Goal: Task Accomplishment & Management: Manage account settings

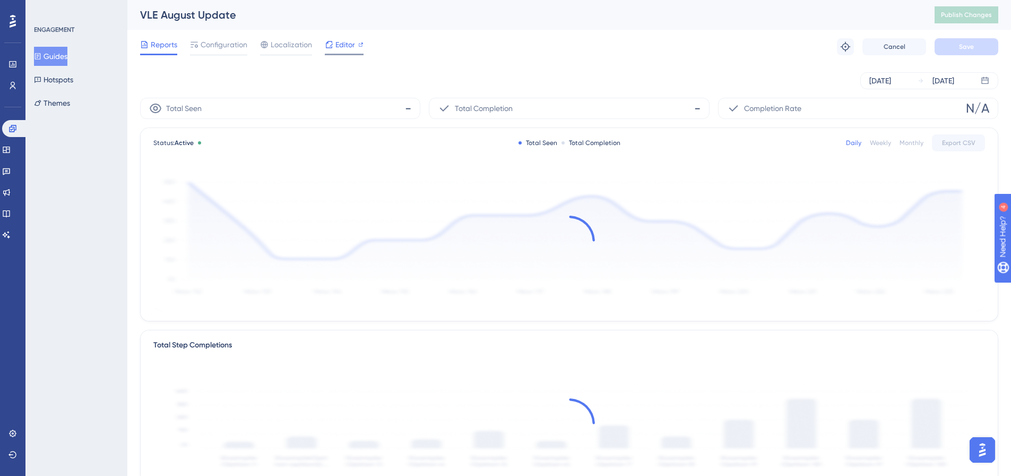
click at [342, 46] on span "Editor" at bounding box center [346, 44] width 20 height 13
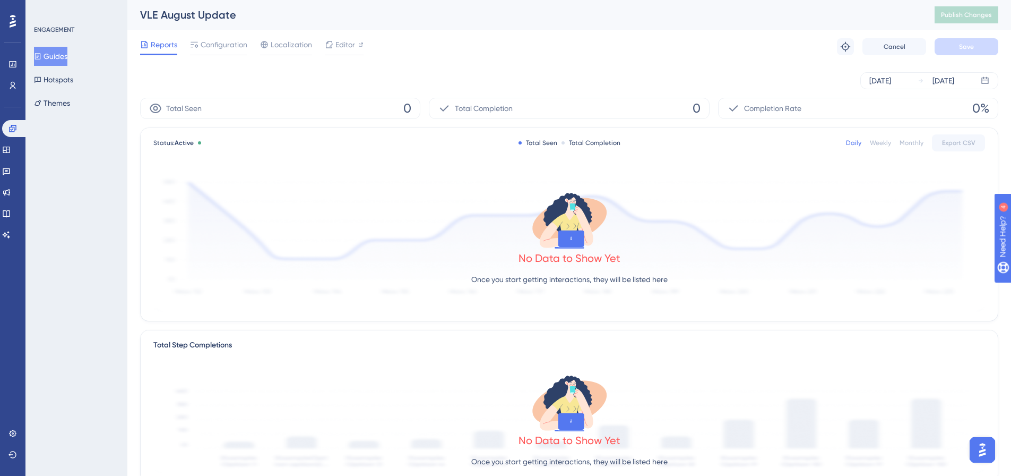
click at [162, 41] on span "Reports" at bounding box center [164, 44] width 27 height 13
click at [216, 47] on span "Configuration" at bounding box center [224, 44] width 47 height 13
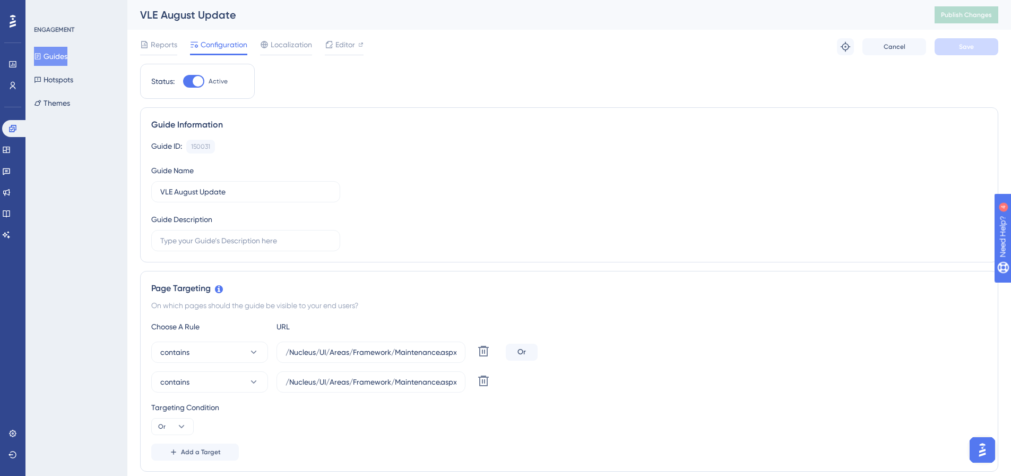
click at [188, 79] on div at bounding box center [193, 81] width 21 height 13
click at [183, 81] on input "Active" at bounding box center [183, 81] width 1 height 1
checkbox input "false"
click at [966, 50] on span "Save" at bounding box center [966, 46] width 15 height 8
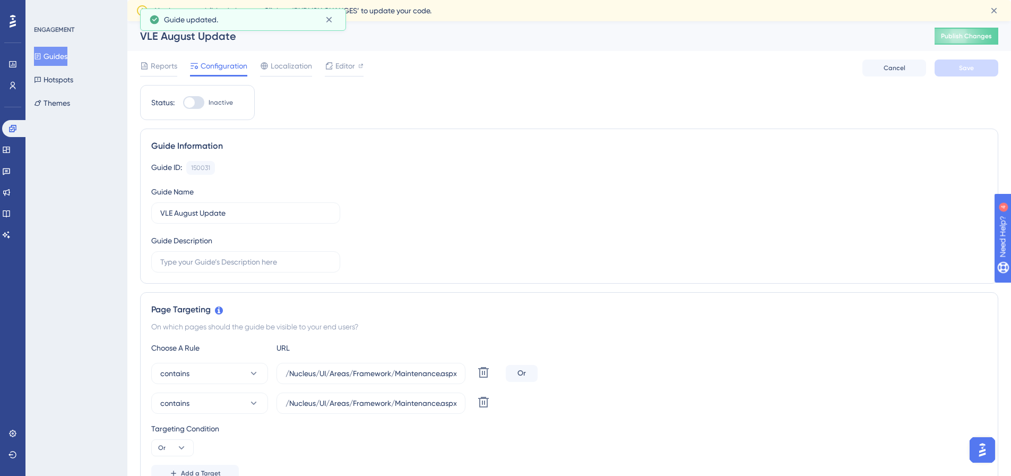
click at [602, 42] on div "VLE August Update" at bounding box center [524, 36] width 768 height 15
click at [330, 20] on icon at bounding box center [329, 19] width 11 height 11
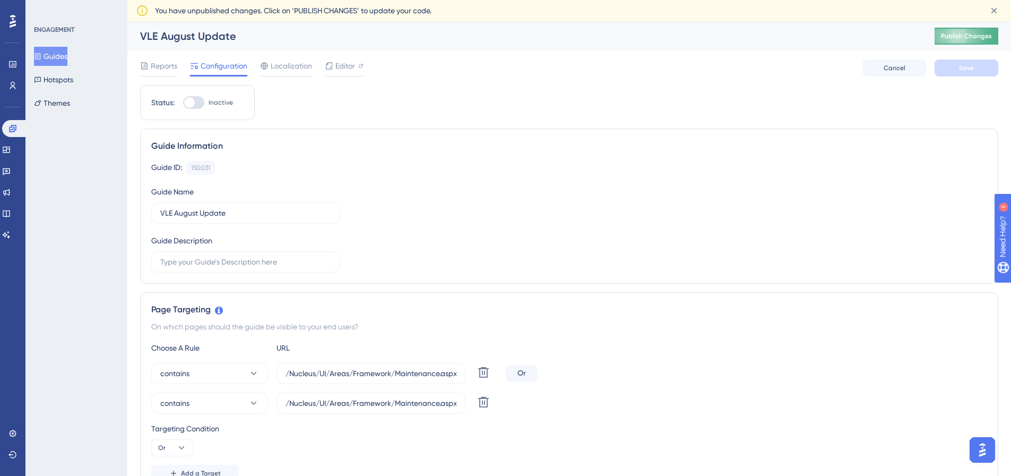
click at [969, 37] on span "Publish Changes" at bounding box center [966, 36] width 51 height 8
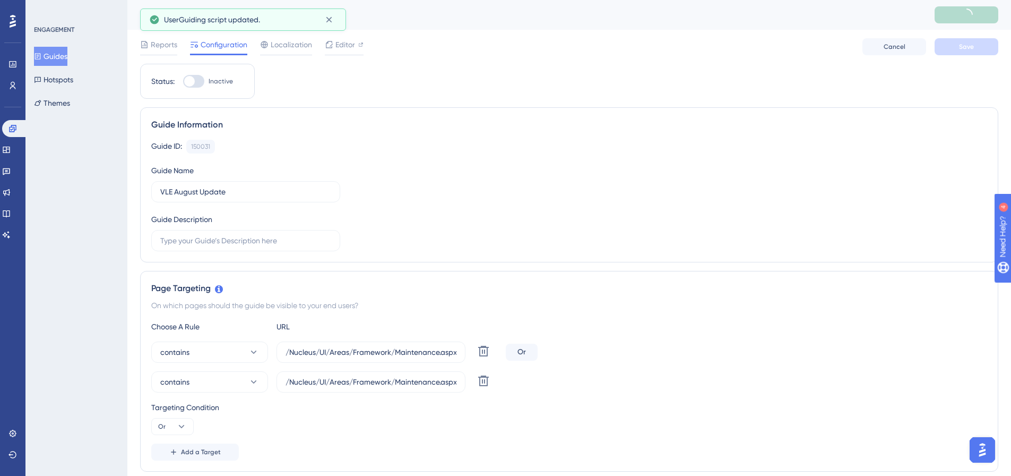
click at [56, 58] on button "Guides" at bounding box center [50, 56] width 33 height 19
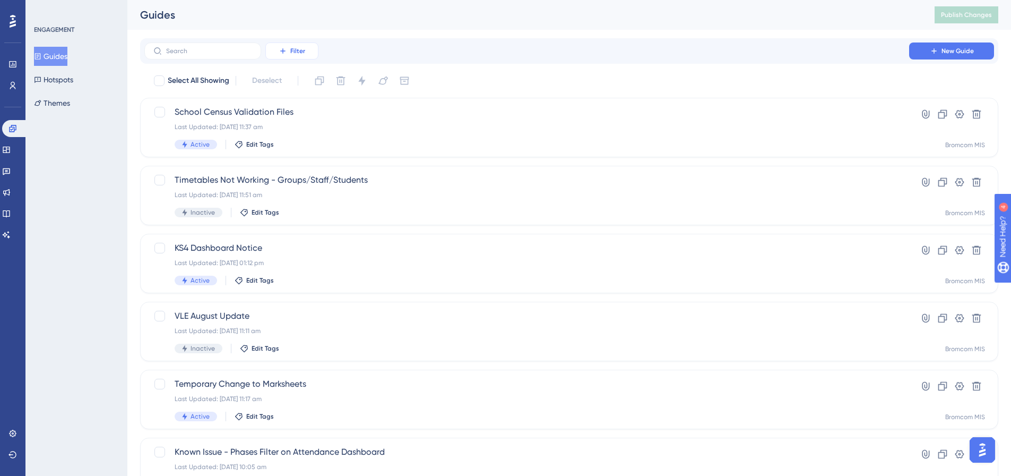
click at [298, 50] on span "Filter" at bounding box center [297, 51] width 15 height 8
click at [302, 147] on span "Status" at bounding box center [292, 145] width 22 height 13
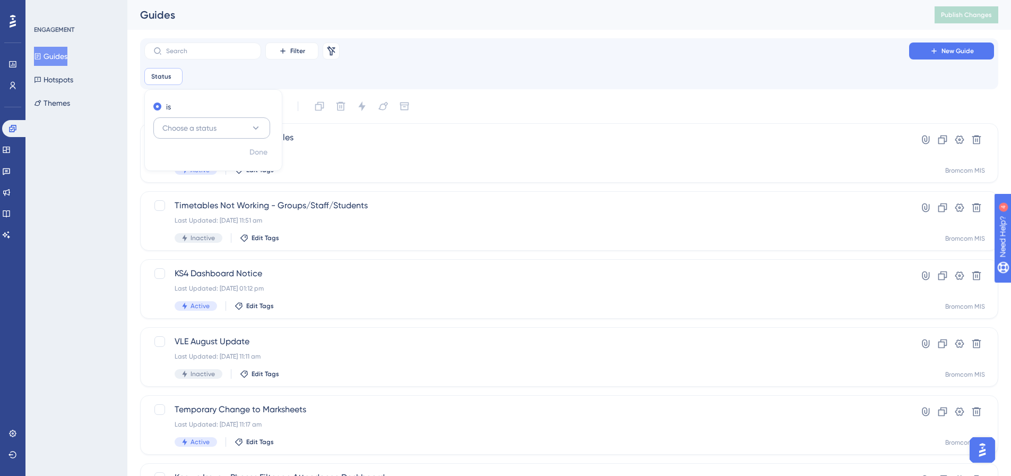
click at [189, 125] on span "Choose a status" at bounding box center [189, 128] width 54 height 13
click at [191, 158] on div "Active Active" at bounding box center [212, 160] width 86 height 21
click at [259, 154] on span "Done" at bounding box center [259, 152] width 18 height 13
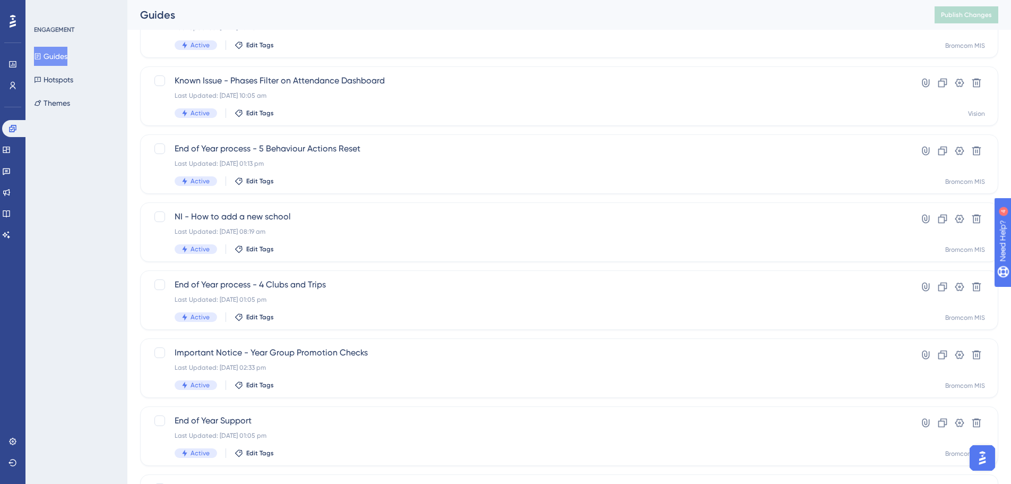
scroll to position [265, 0]
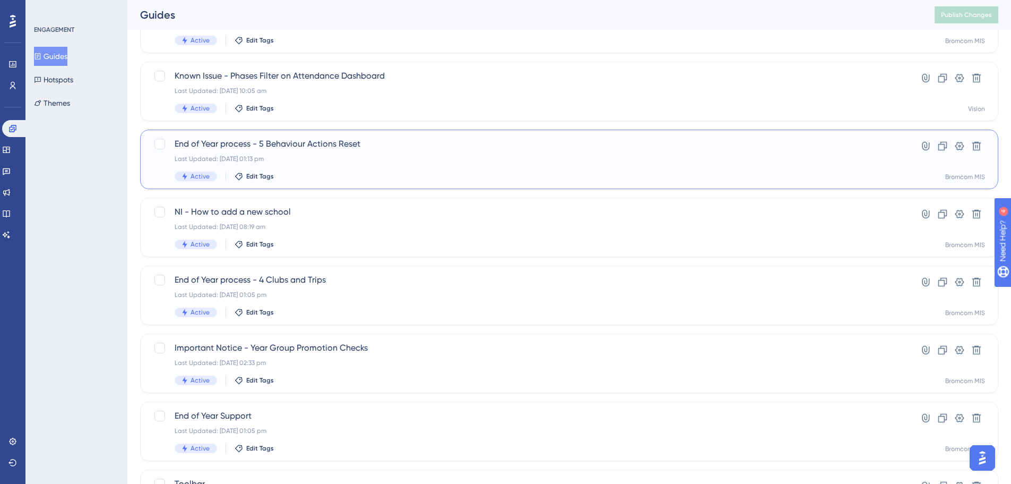
click at [327, 143] on span "End of Year process - 5 Behaviour Actions Reset" at bounding box center [527, 144] width 705 height 13
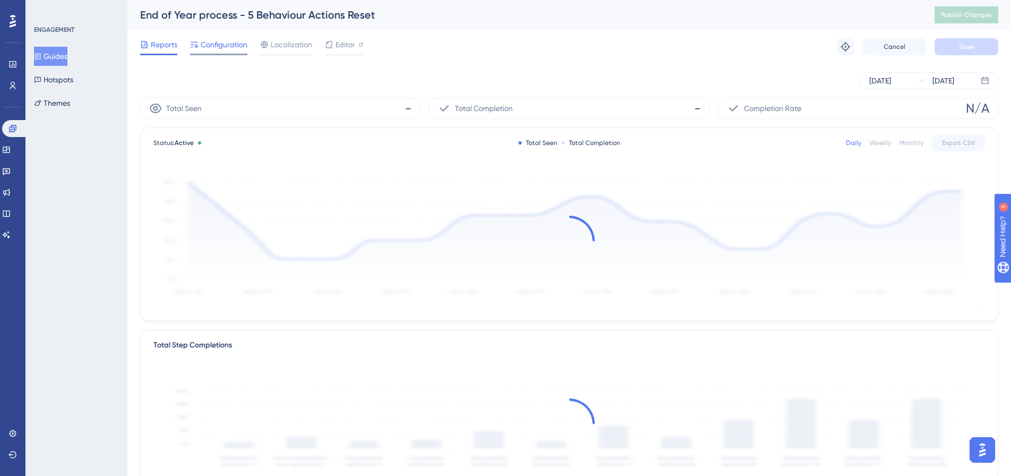
click at [226, 40] on span "Configuration" at bounding box center [224, 44] width 47 height 13
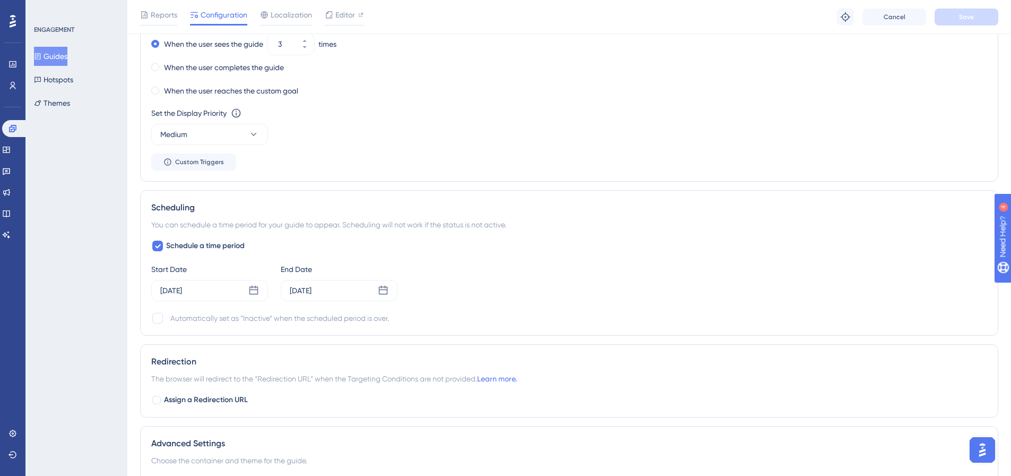
scroll to position [849, 0]
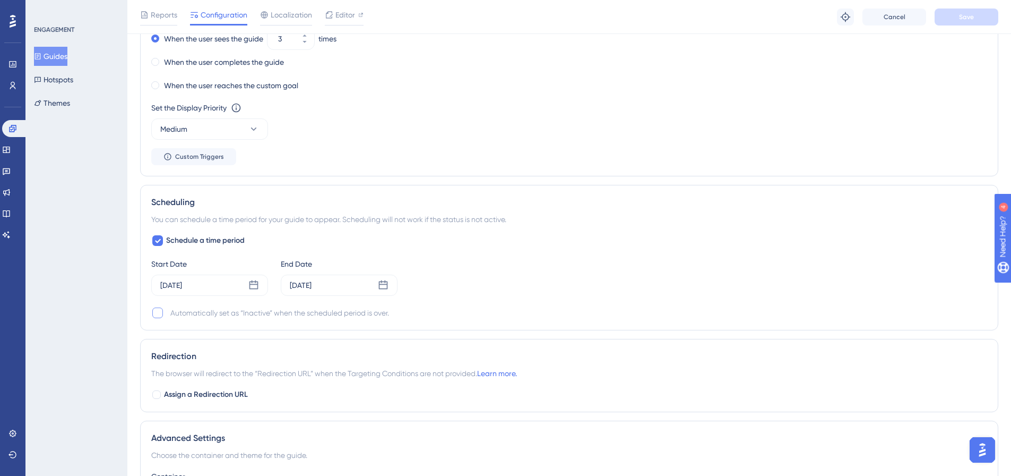
click at [153, 310] on div at bounding box center [157, 312] width 11 height 11
checkbox input "true"
click at [958, 20] on button "Save" at bounding box center [967, 16] width 64 height 17
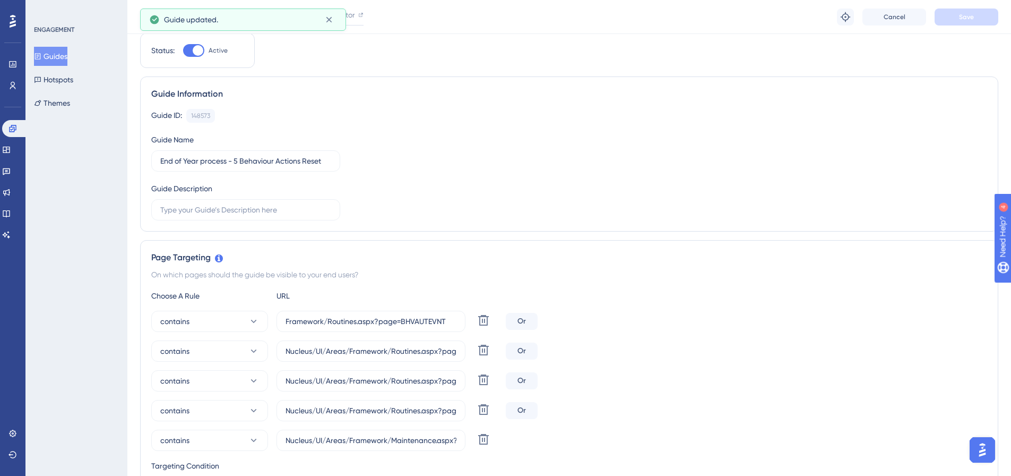
scroll to position [0, 0]
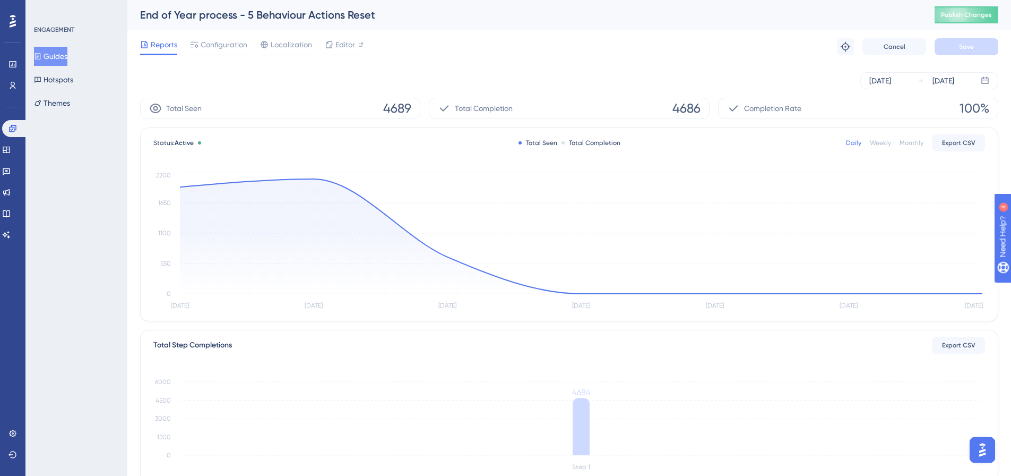
click at [54, 55] on button "Guides" at bounding box center [50, 56] width 33 height 19
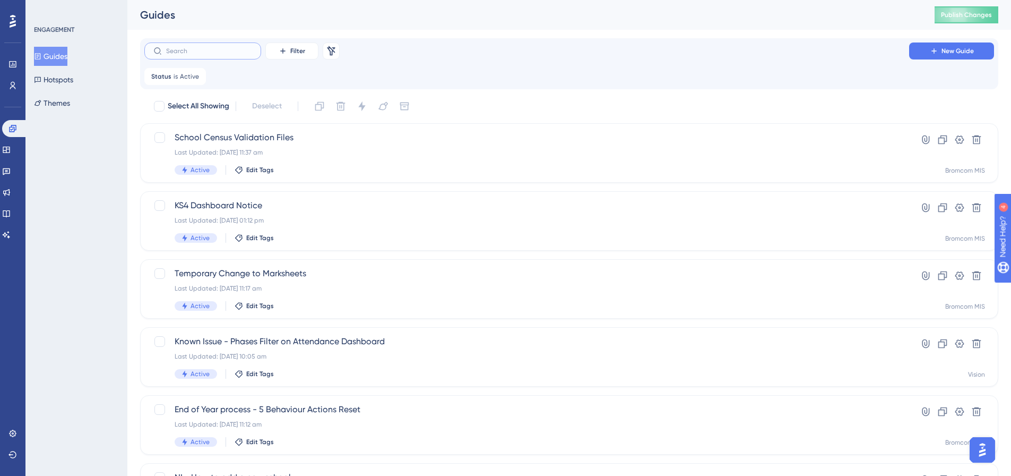
click at [169, 53] on input "text" at bounding box center [209, 50] width 86 height 7
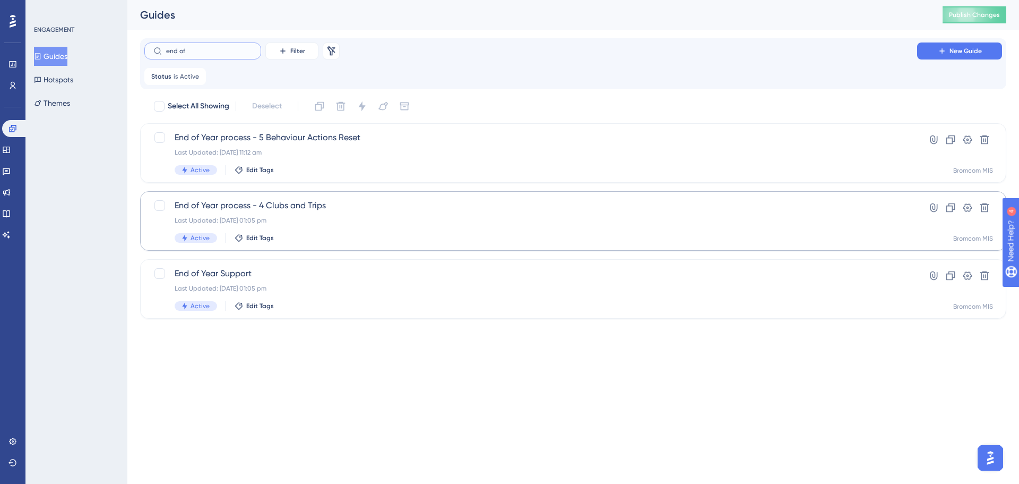
type input "end of"
click at [204, 204] on span "End of Year process - 4 Clubs and Trips" at bounding box center [531, 205] width 712 height 13
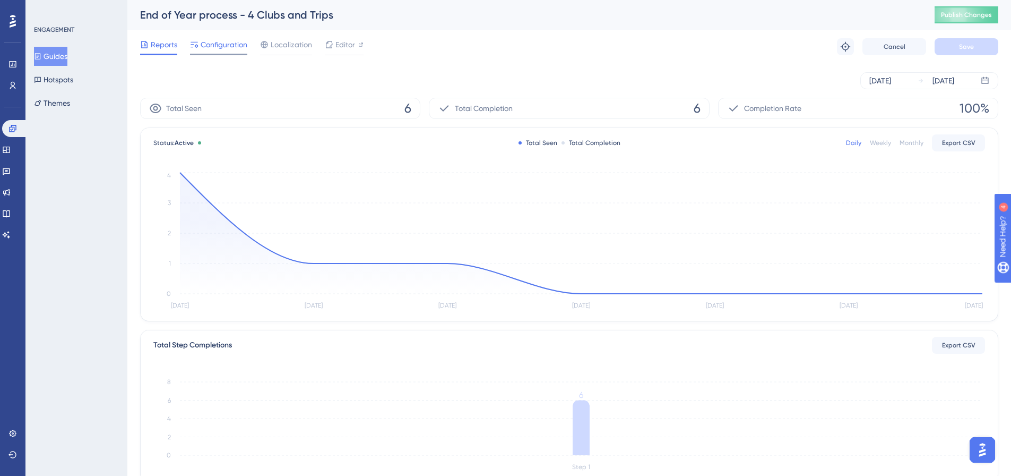
click at [214, 47] on span "Configuration" at bounding box center [224, 44] width 47 height 13
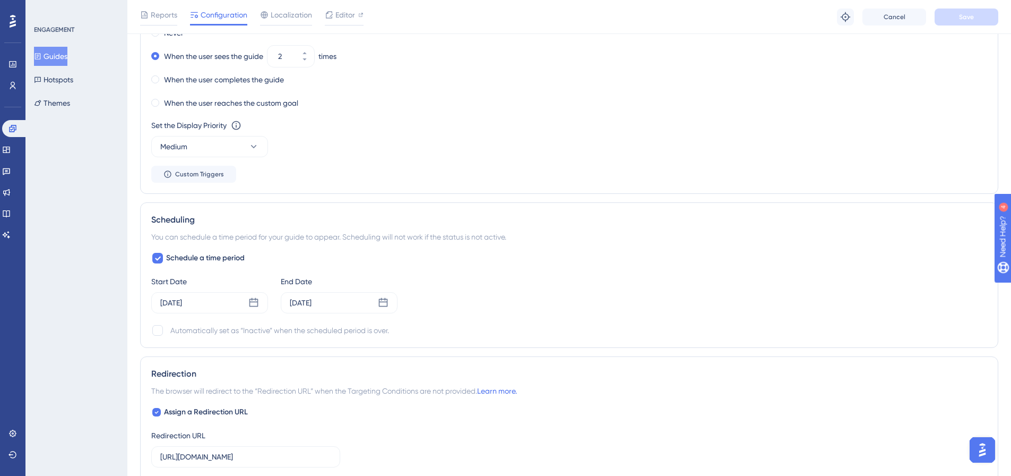
scroll to position [743, 0]
click at [160, 329] on div at bounding box center [157, 329] width 11 height 11
checkbox input "true"
click at [948, 23] on button "Save" at bounding box center [967, 16] width 64 height 17
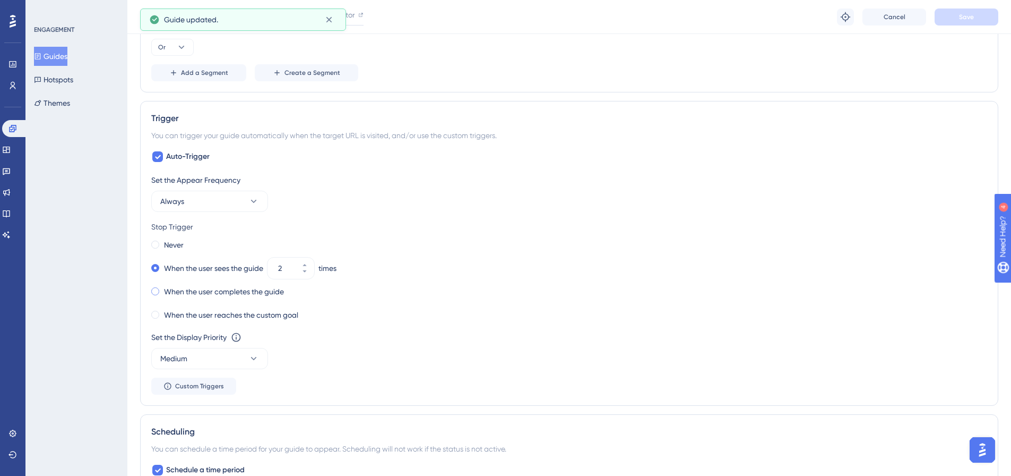
scroll to position [212, 0]
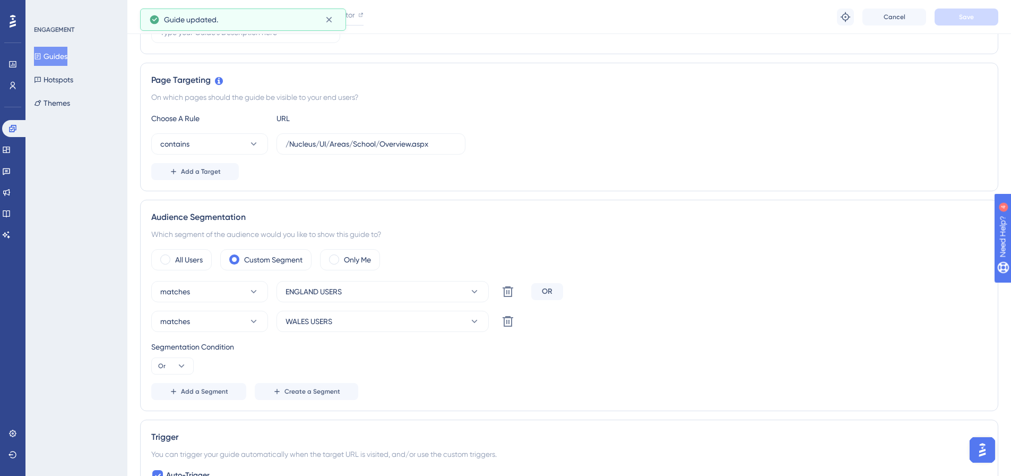
click at [63, 57] on button "Guides" at bounding box center [50, 56] width 33 height 19
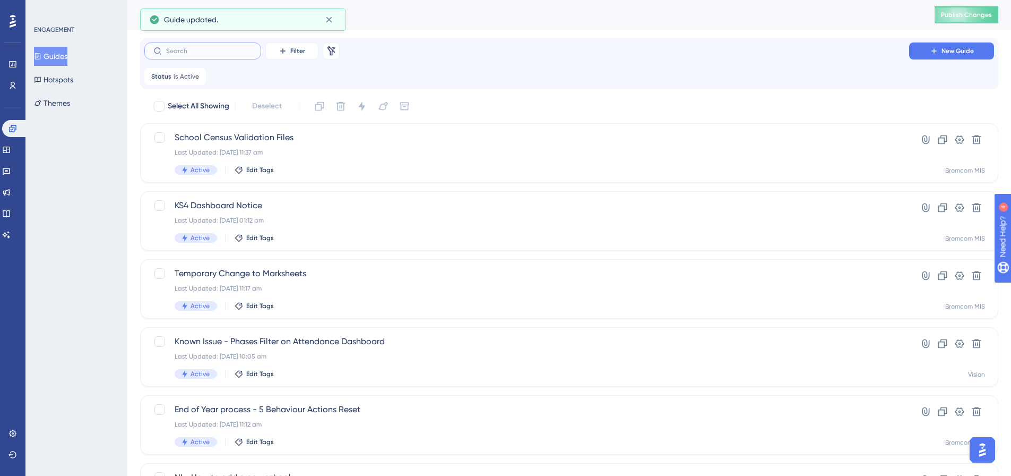
click at [184, 47] on input "text" at bounding box center [209, 50] width 86 height 7
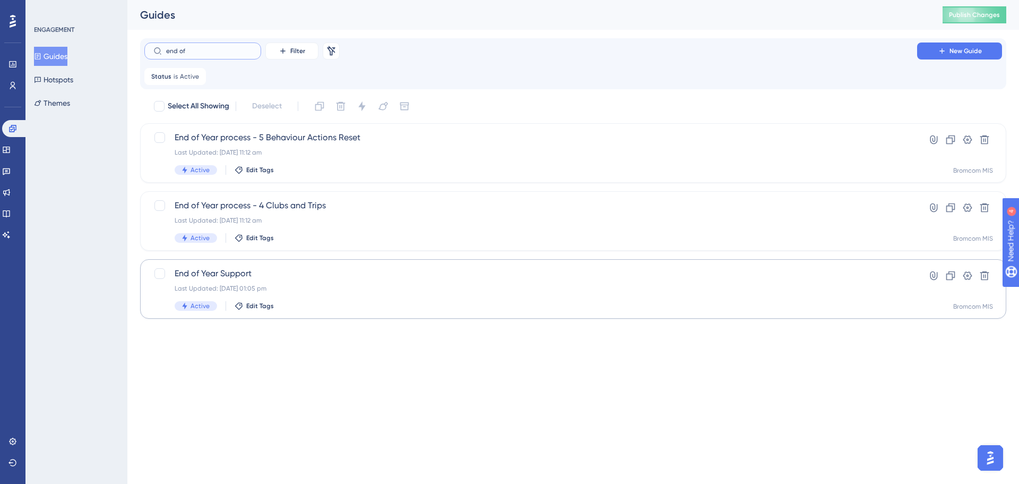
type input "end of"
click at [219, 273] on span "End of Year Support" at bounding box center [531, 273] width 712 height 13
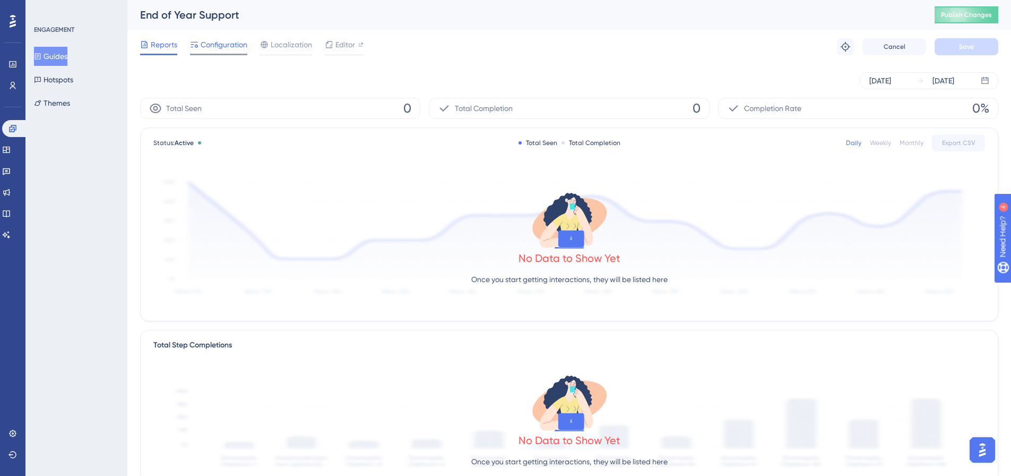
click at [216, 49] on span "Configuration" at bounding box center [224, 44] width 47 height 13
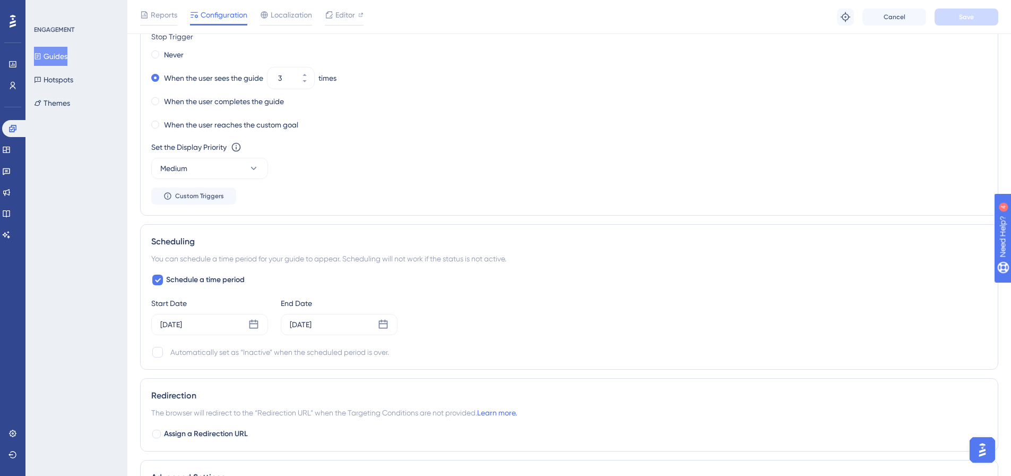
scroll to position [743, 0]
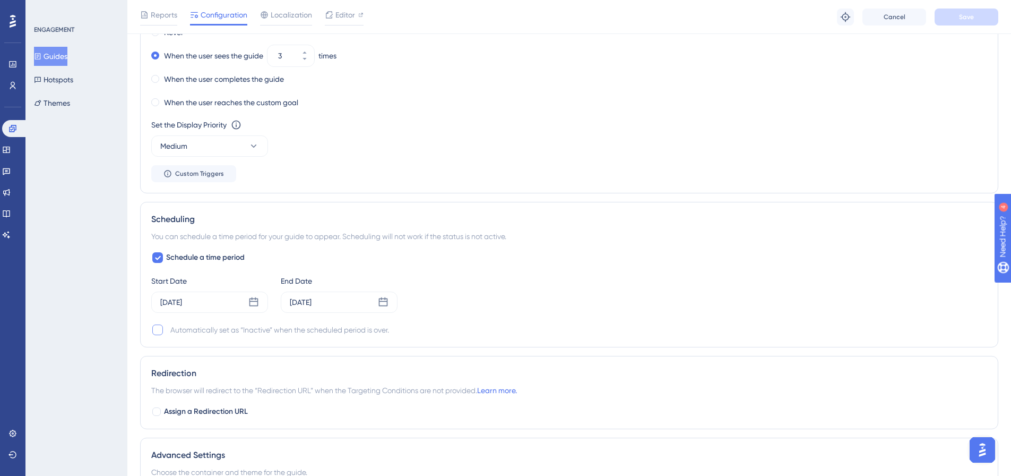
click at [159, 330] on div at bounding box center [157, 329] width 11 height 11
checkbox input "true"
click at [953, 24] on button "Save" at bounding box center [967, 16] width 64 height 17
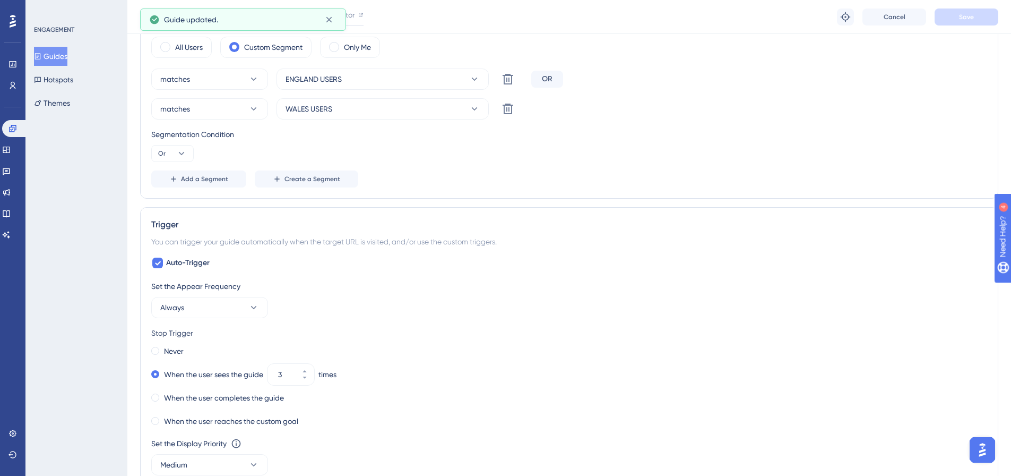
scroll to position [53, 0]
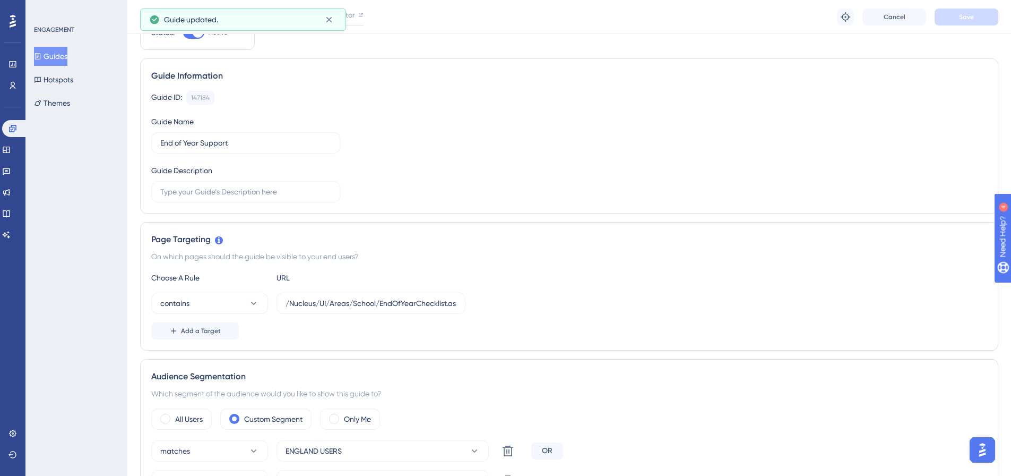
click at [63, 53] on button "Guides" at bounding box center [50, 56] width 33 height 19
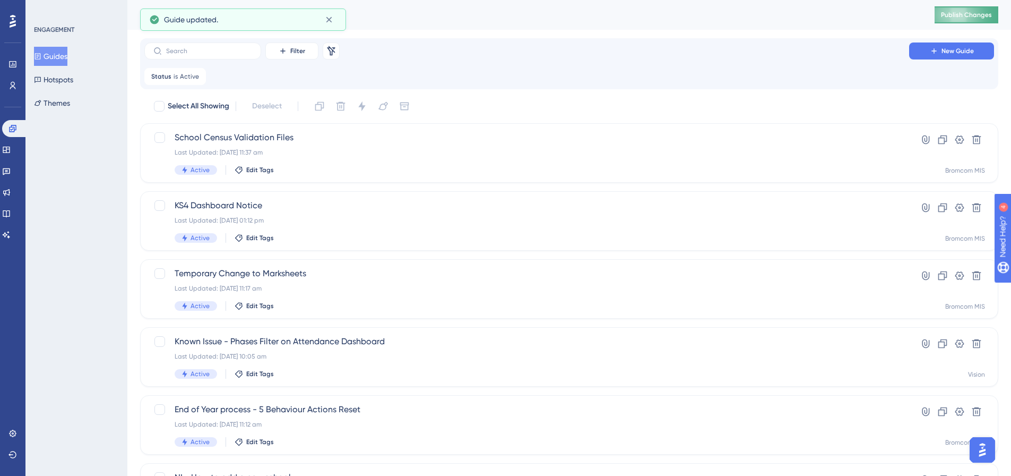
click at [963, 15] on span "Publish Changes" at bounding box center [966, 15] width 51 height 8
click at [216, 50] on input "text" at bounding box center [209, 50] width 86 height 7
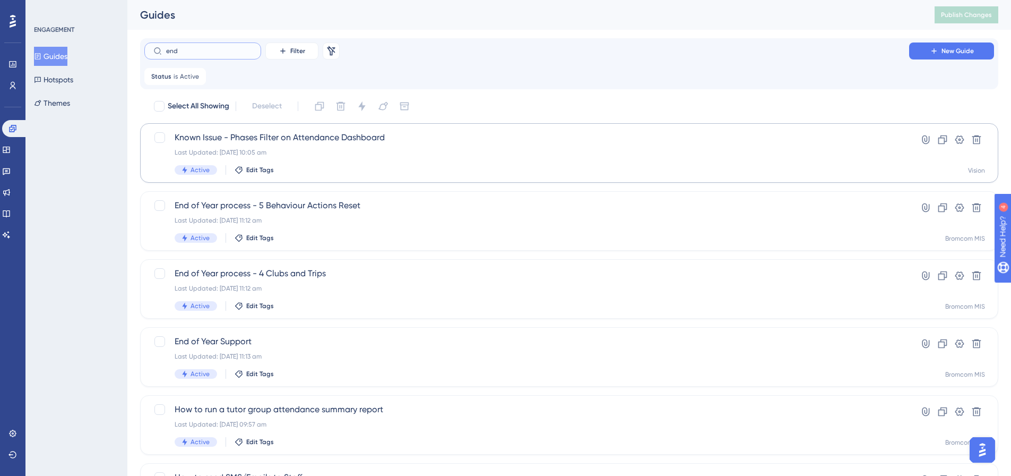
type input "end"
click at [255, 137] on span "Known Issue - Phases Filter on Attendance Dashboard" at bounding box center [527, 137] width 705 height 13
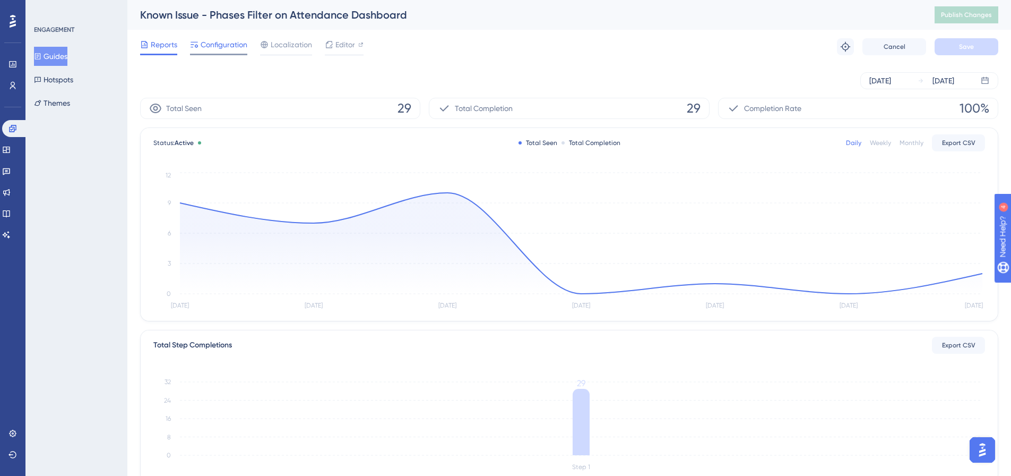
click at [228, 44] on span "Configuration" at bounding box center [224, 44] width 47 height 13
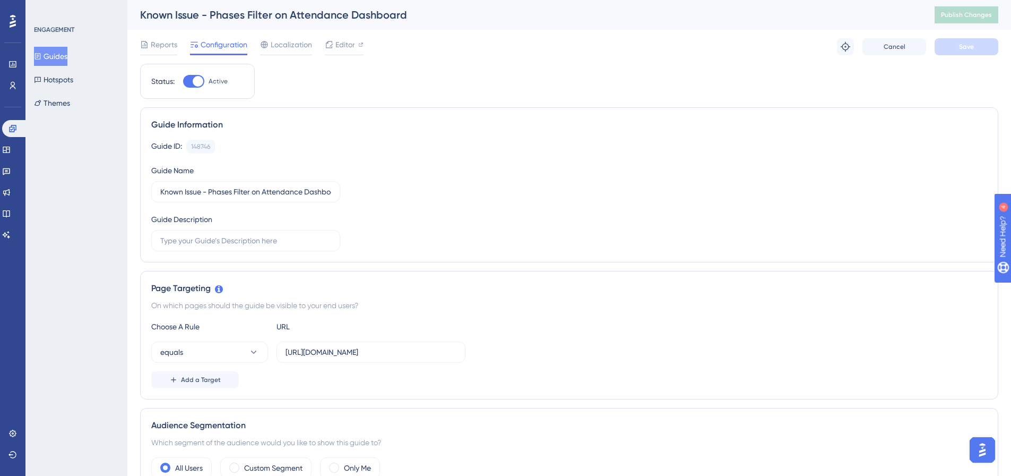
click at [189, 80] on div at bounding box center [193, 81] width 21 height 13
click at [183, 81] on input "Active" at bounding box center [183, 81] width 1 height 1
click at [201, 82] on div at bounding box center [193, 81] width 21 height 13
click at [183, 82] on input "Inactive" at bounding box center [183, 81] width 1 height 1
checkbox input "true"
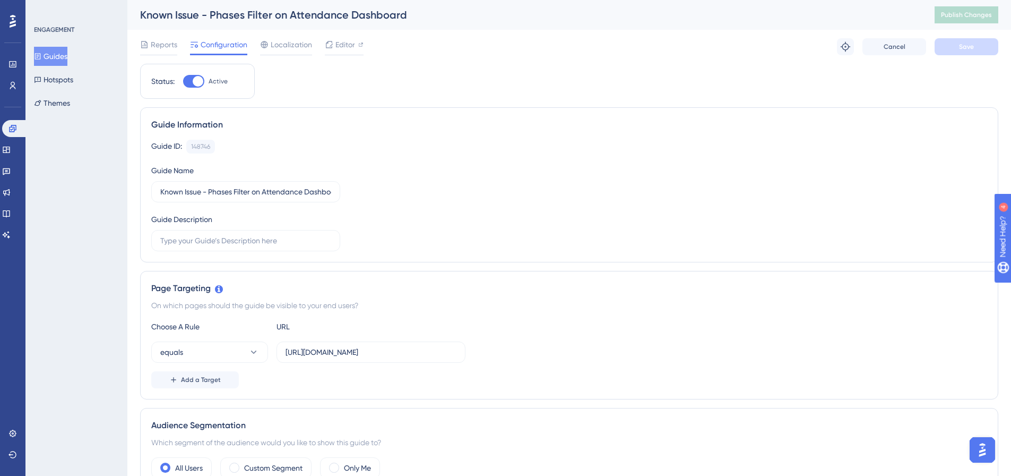
click at [64, 54] on button "Guides" at bounding box center [50, 56] width 33 height 19
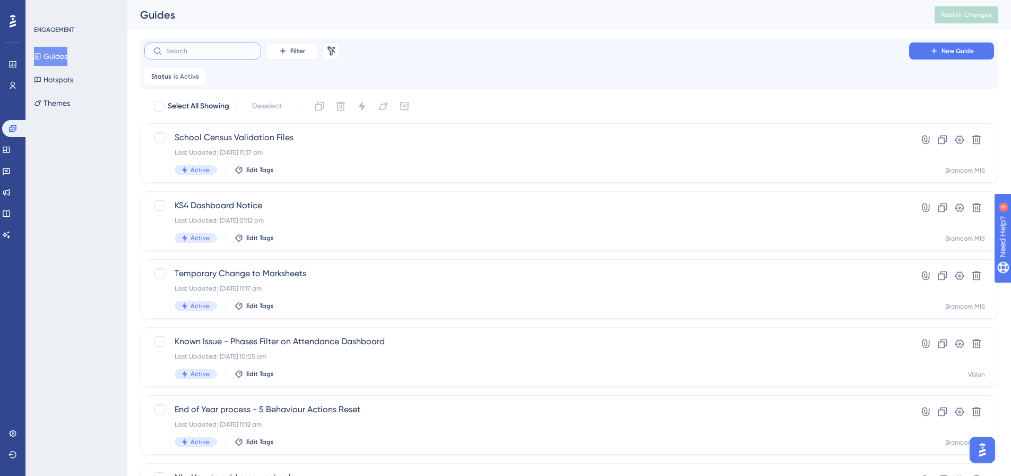
click at [211, 54] on input "text" at bounding box center [209, 50] width 86 height 7
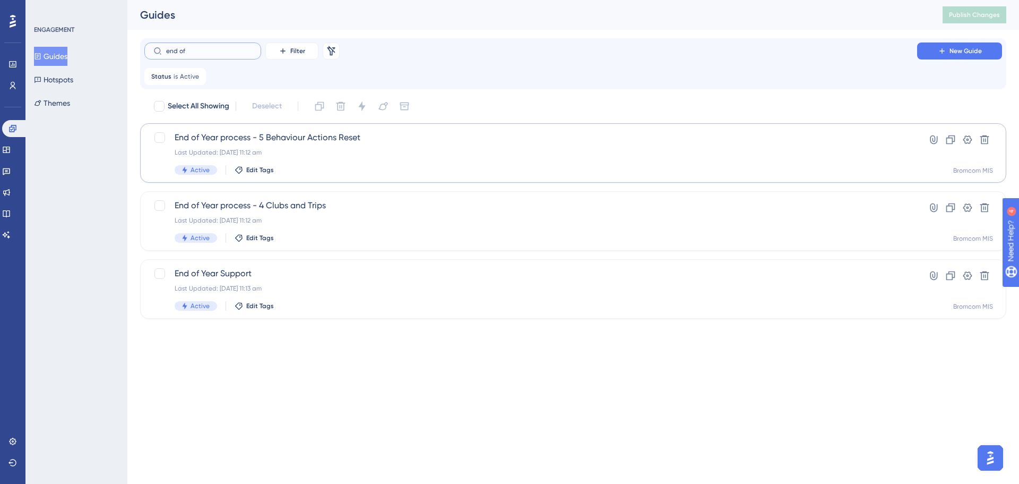
type input "end of"
drag, startPoint x: 245, startPoint y: 134, endPoint x: 212, endPoint y: 375, distance: 243.8
click at [212, 0] on html "Performance Users Engagement Widgets Feedback Product Updates Knowledge Base AI…" at bounding box center [509, 0] width 1019 height 0
click at [227, 135] on span "End of Year process - 5 Behaviour Actions Reset" at bounding box center [531, 137] width 712 height 13
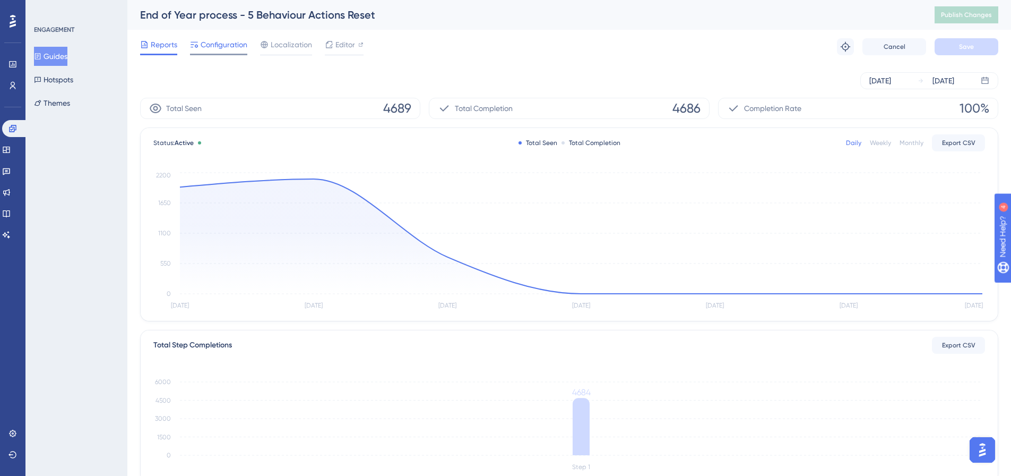
click at [221, 47] on span "Configuration" at bounding box center [224, 44] width 47 height 13
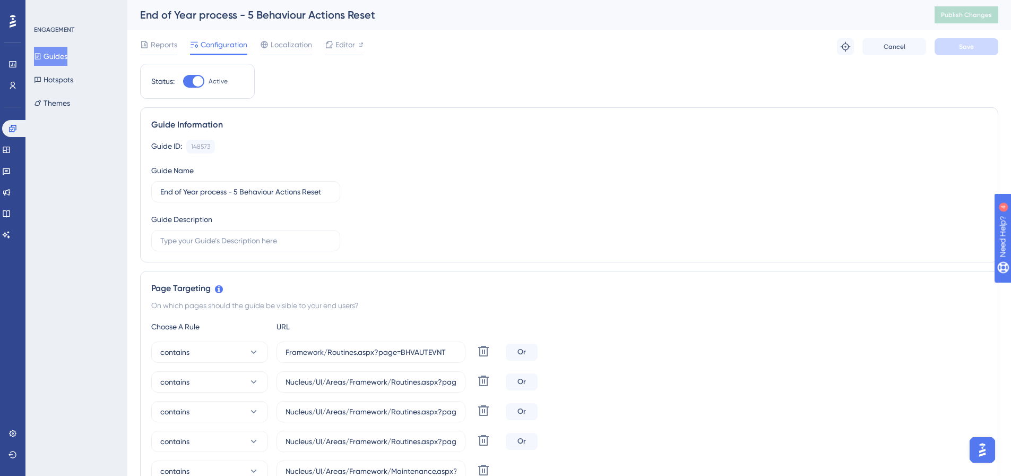
click at [182, 79] on div "Status: Active" at bounding box center [197, 81] width 92 height 13
click at [189, 80] on div at bounding box center [193, 81] width 21 height 13
click at [183, 81] on input "Active" at bounding box center [183, 81] width 1 height 1
checkbox input "false"
click at [982, 43] on button "Save" at bounding box center [967, 46] width 64 height 17
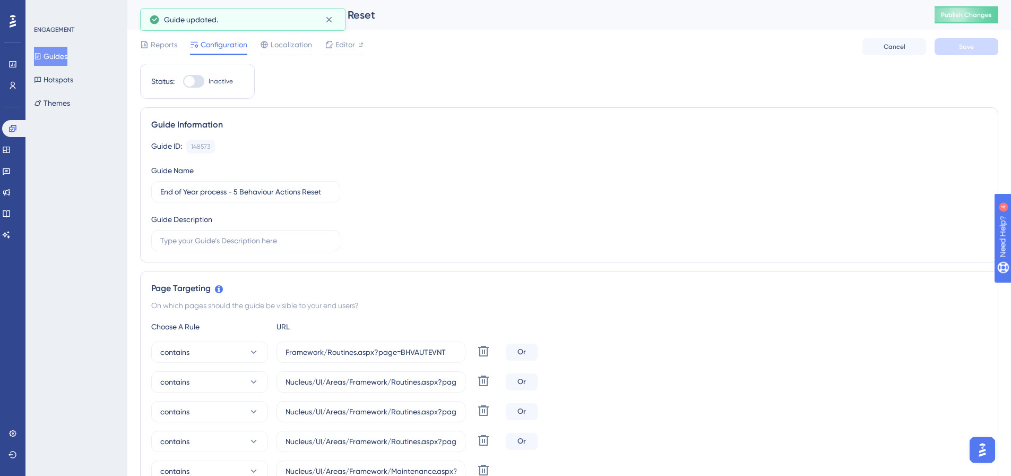
click at [67, 53] on button "Guides" at bounding box center [50, 56] width 33 height 19
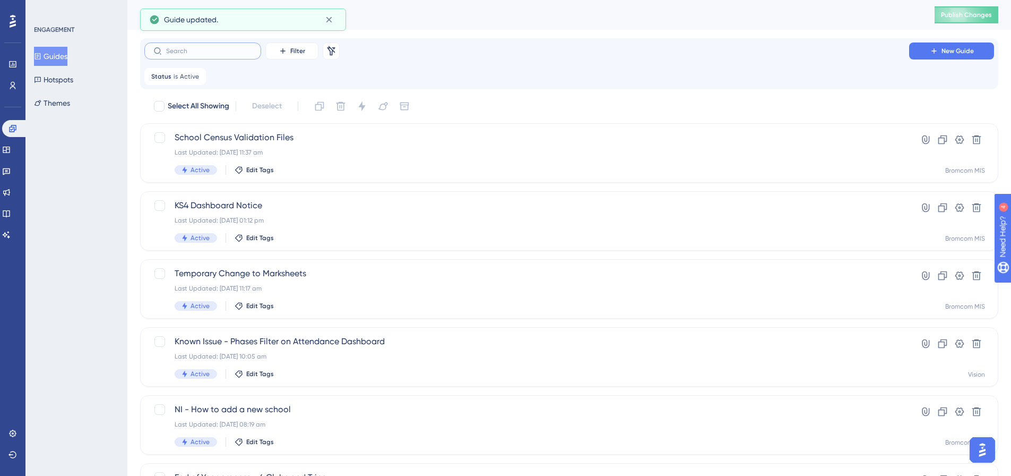
click at [182, 48] on input "text" at bounding box center [209, 50] width 86 height 7
type input "enf"
checkbox input "true"
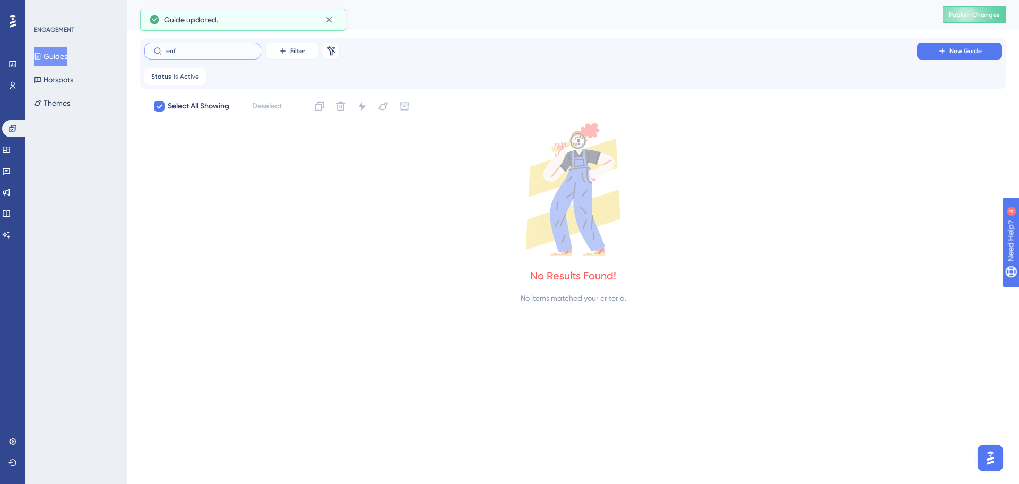
type input "en"
checkbox input "false"
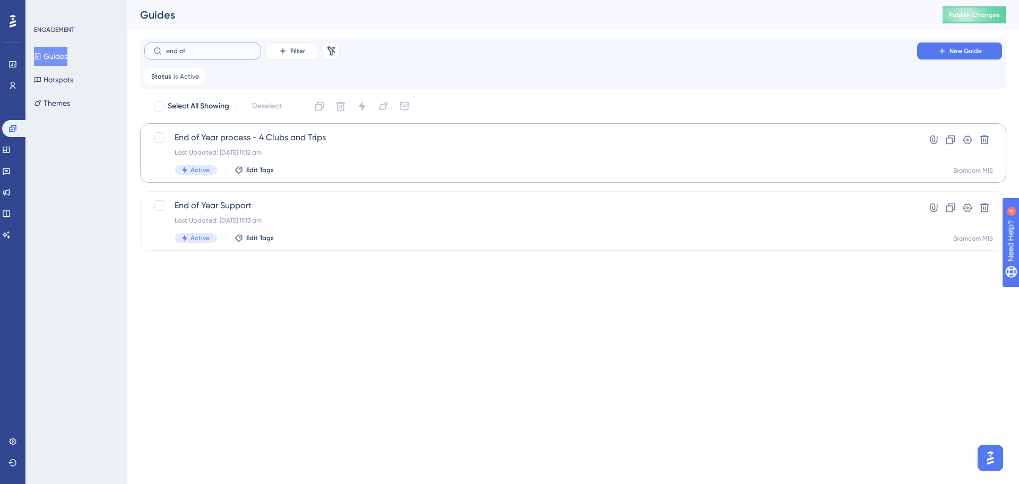
type input "end of"
click at [225, 136] on span "End of Year process - 4 Clubs and Trips" at bounding box center [531, 137] width 712 height 13
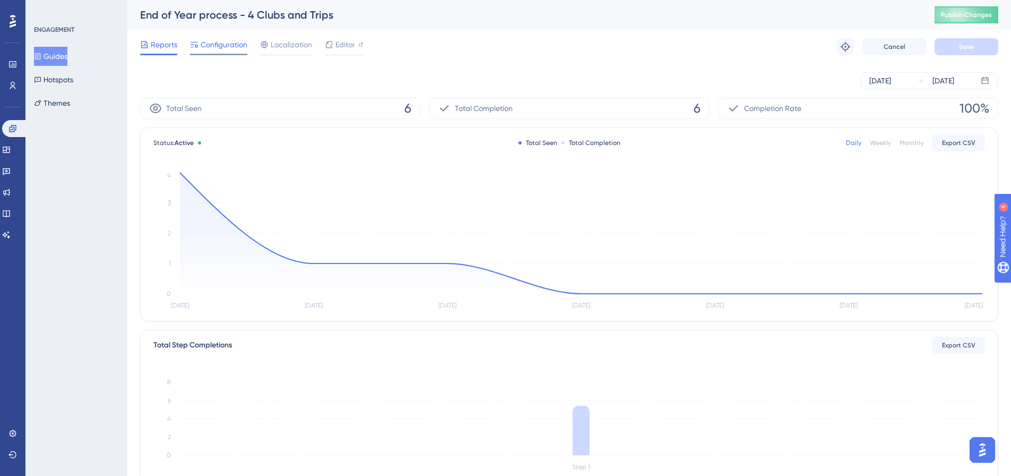
click at [217, 39] on span "Configuration" at bounding box center [224, 44] width 47 height 13
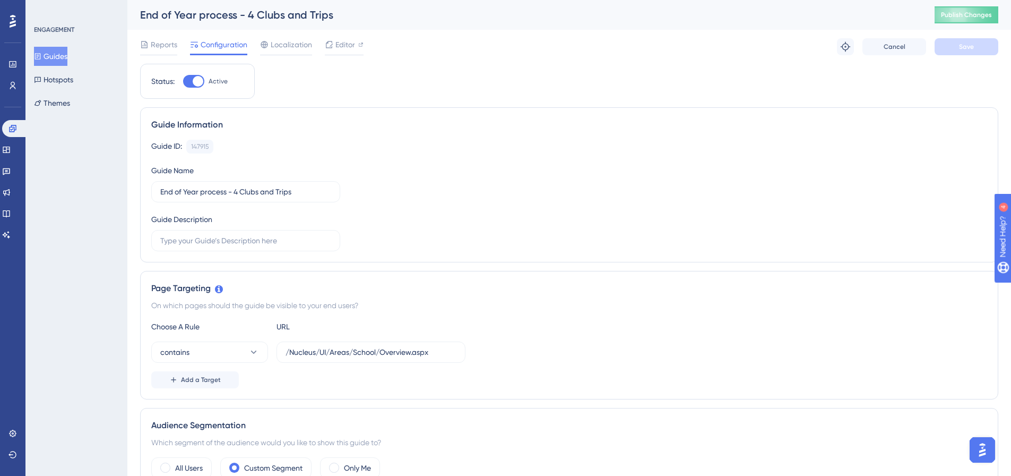
click at [188, 80] on div at bounding box center [193, 81] width 21 height 13
click at [183, 81] on input "Active" at bounding box center [183, 81] width 1 height 1
checkbox input "false"
click at [956, 48] on button "Save" at bounding box center [967, 46] width 64 height 17
drag, startPoint x: 53, startPoint y: 57, endPoint x: 92, endPoint y: 58, distance: 38.8
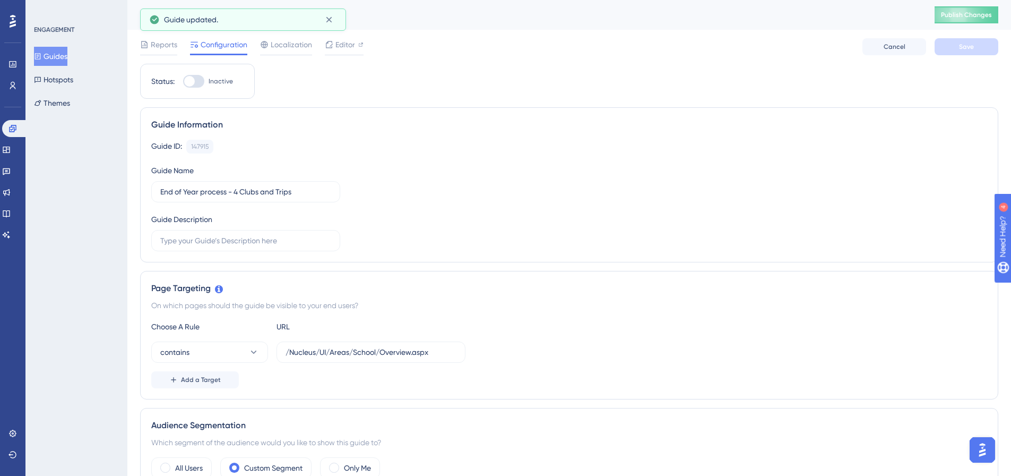
click at [54, 57] on button "Guides" at bounding box center [50, 56] width 33 height 19
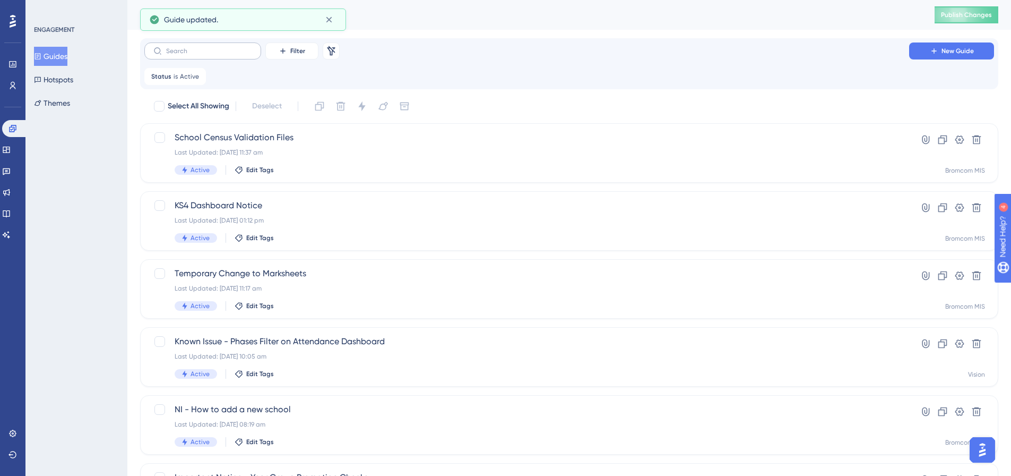
click at [195, 44] on label at bounding box center [202, 50] width 117 height 17
click at [195, 47] on input "text" at bounding box center [209, 50] width 86 height 7
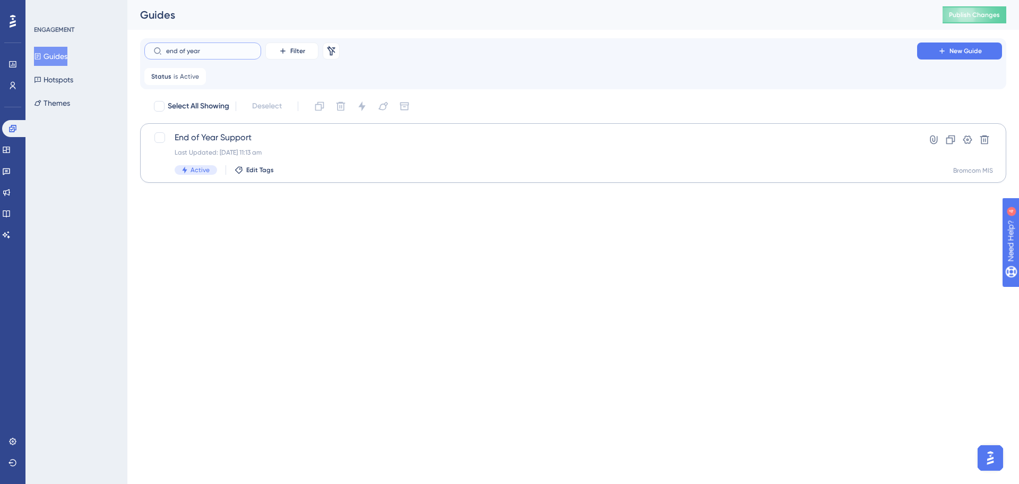
type input "end of year"
click at [218, 136] on span "End of Year Support" at bounding box center [531, 137] width 712 height 13
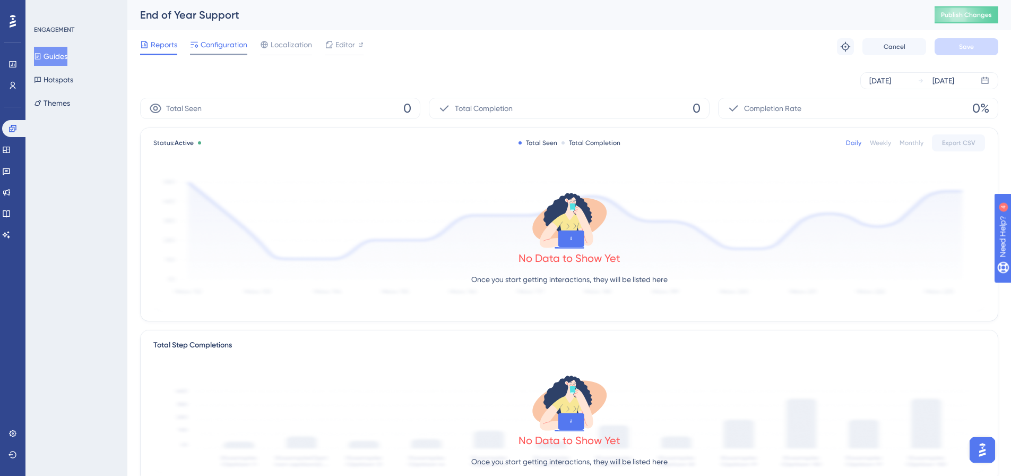
click at [224, 45] on span "Configuration" at bounding box center [224, 44] width 47 height 13
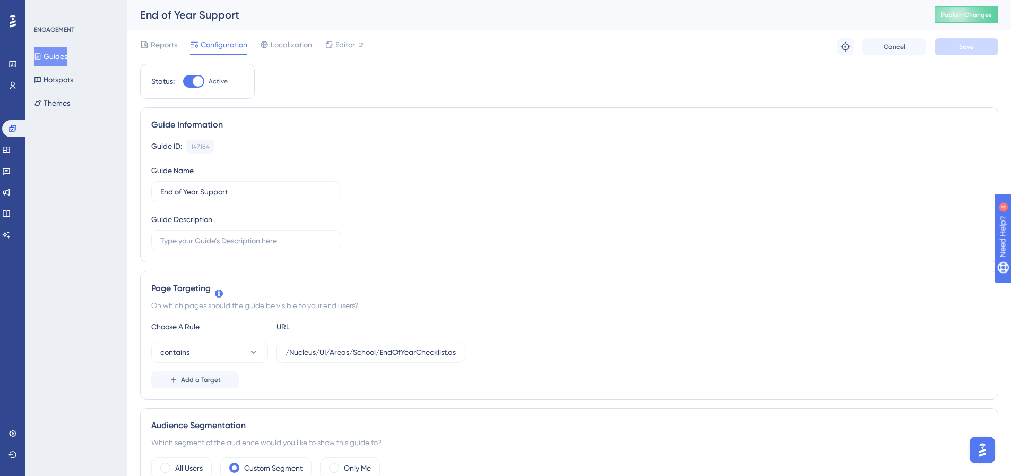
click at [188, 79] on div at bounding box center [193, 81] width 21 height 13
click at [183, 81] on input "Active" at bounding box center [183, 81] width 1 height 1
checkbox input "false"
click at [944, 46] on button "Save" at bounding box center [967, 46] width 64 height 17
click at [973, 17] on span "Publish Changes" at bounding box center [966, 15] width 51 height 8
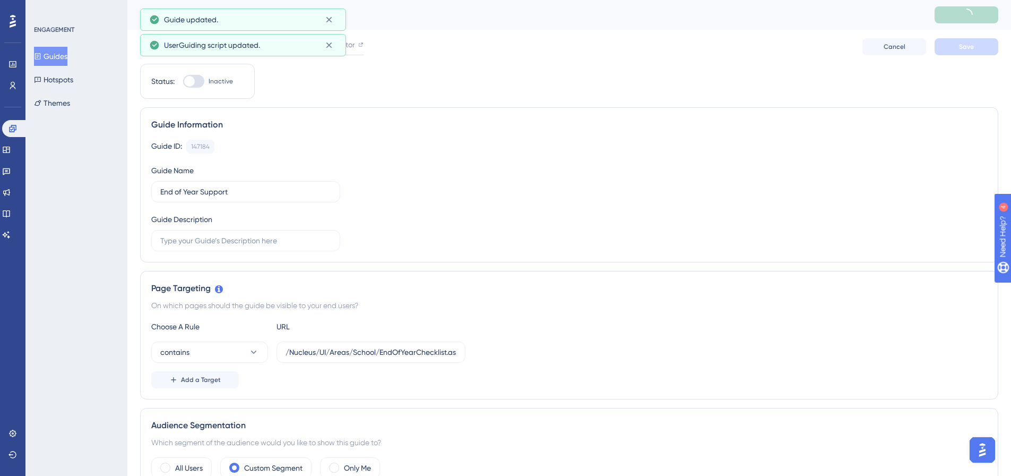
click at [67, 55] on button "Guides" at bounding box center [50, 56] width 33 height 19
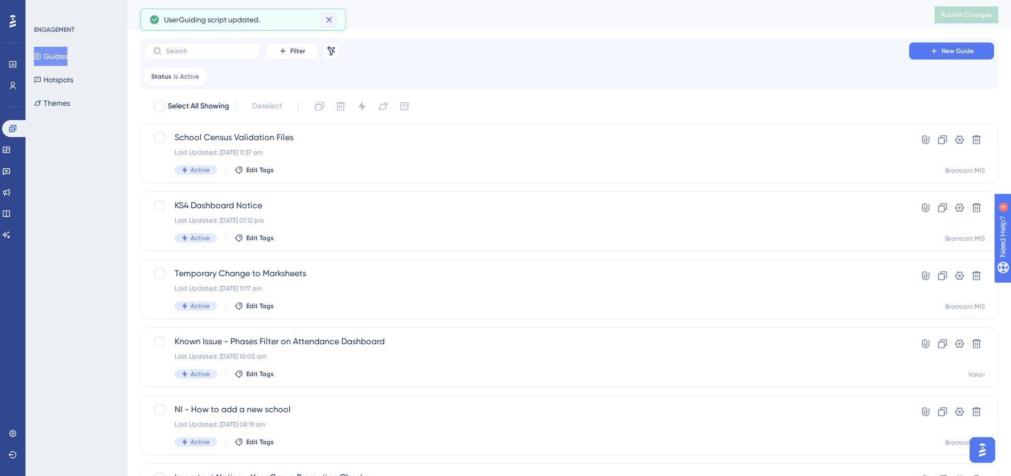
click at [331, 21] on icon at bounding box center [329, 20] width 6 height 6
click at [222, 51] on input "text" at bounding box center [209, 50] width 86 height 7
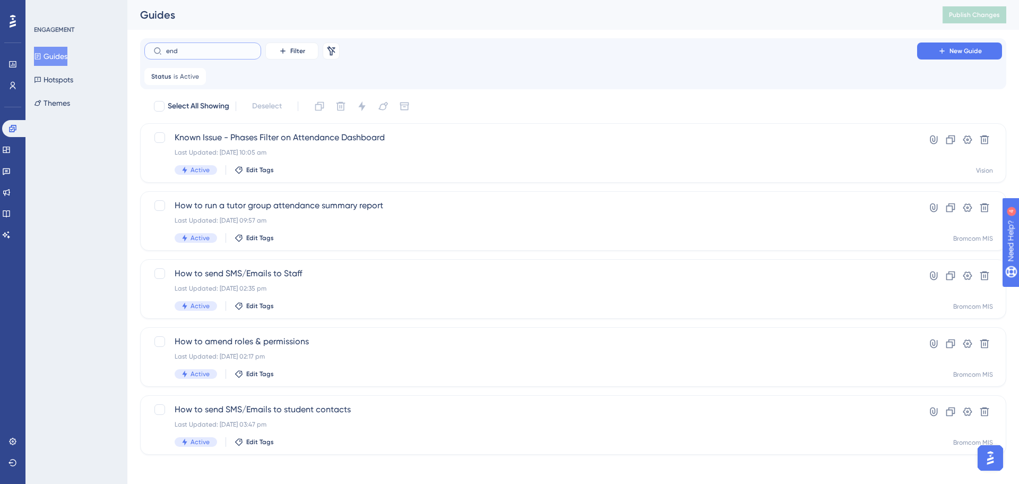
type input "end o"
checkbox input "true"
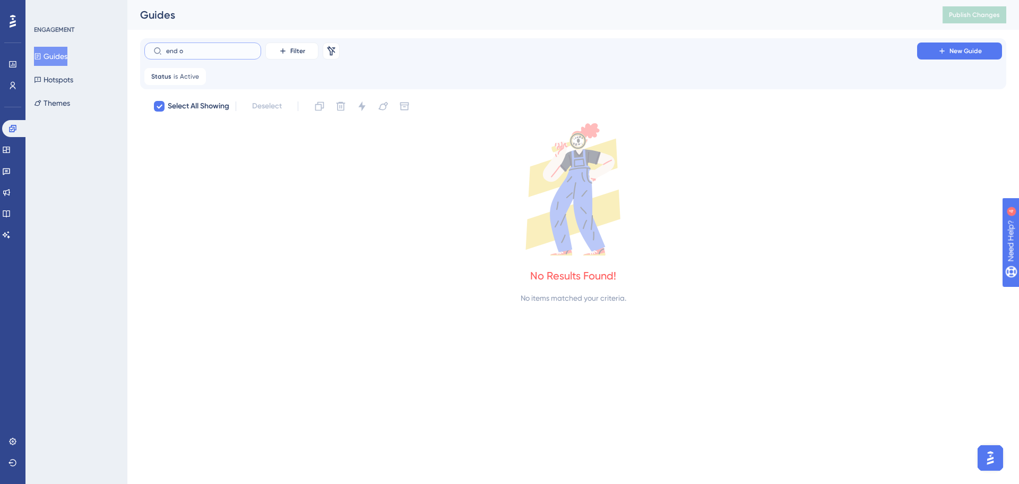
type input "end"
checkbox input "false"
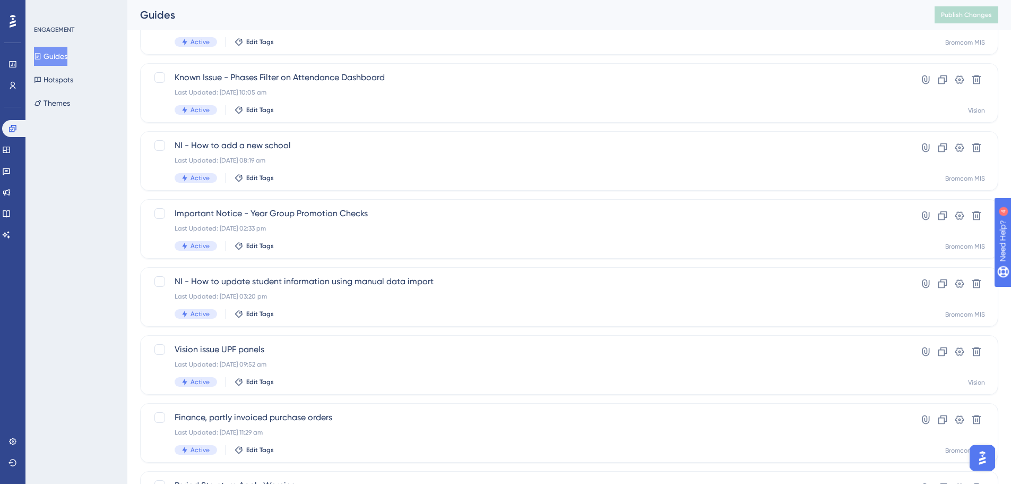
scroll to position [265, 0]
type input "e"
click at [270, 212] on span "Important Notice - Year Group Promotion Checks" at bounding box center [527, 211] width 705 height 13
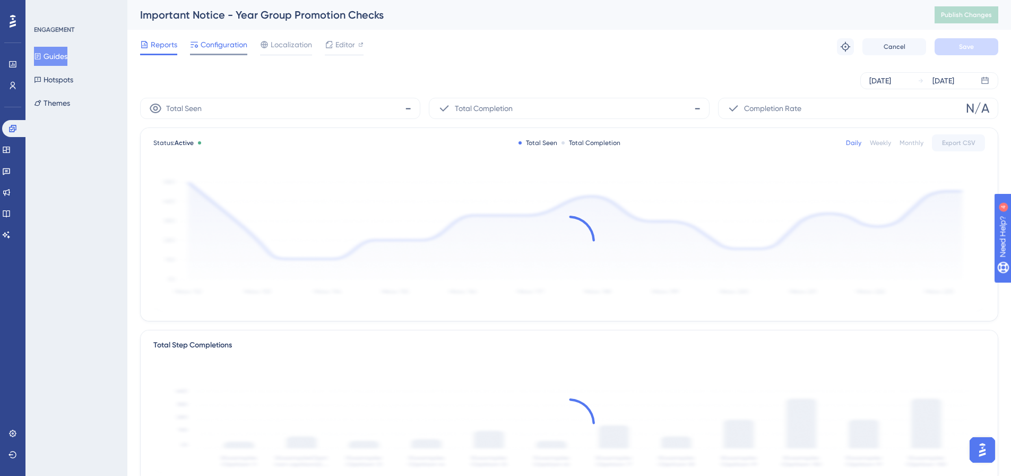
click at [218, 50] on span "Configuration" at bounding box center [224, 44] width 47 height 13
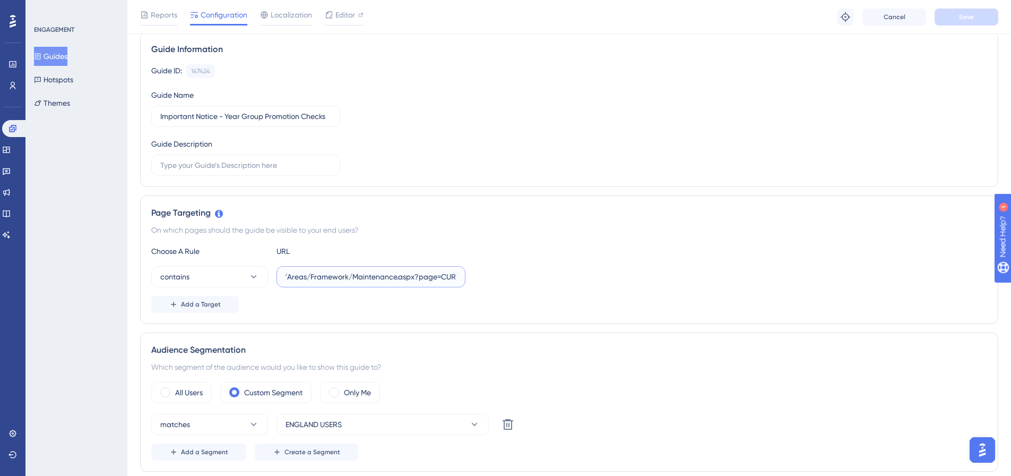
scroll to position [0, 64]
drag, startPoint x: 392, startPoint y: 273, endPoint x: 491, endPoint y: 272, distance: 99.3
click at [488, 276] on div "contains /Nucleus/UI/Areas/Framework/Maintenance.aspx?page=CURYGSEL" at bounding box center [569, 276] width 836 height 21
click at [532, 235] on div "On which pages should the guide be visible to your end users?" at bounding box center [569, 230] width 836 height 13
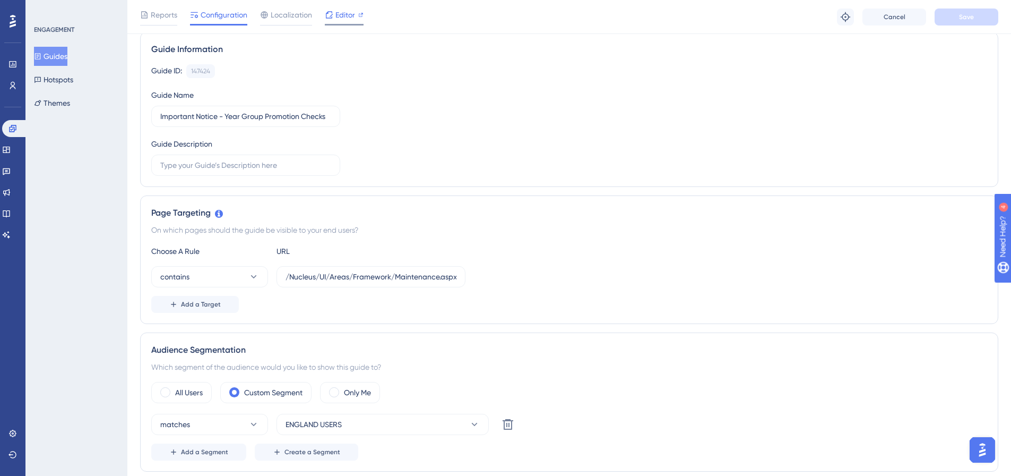
click at [350, 18] on span "Editor" at bounding box center [346, 14] width 20 height 13
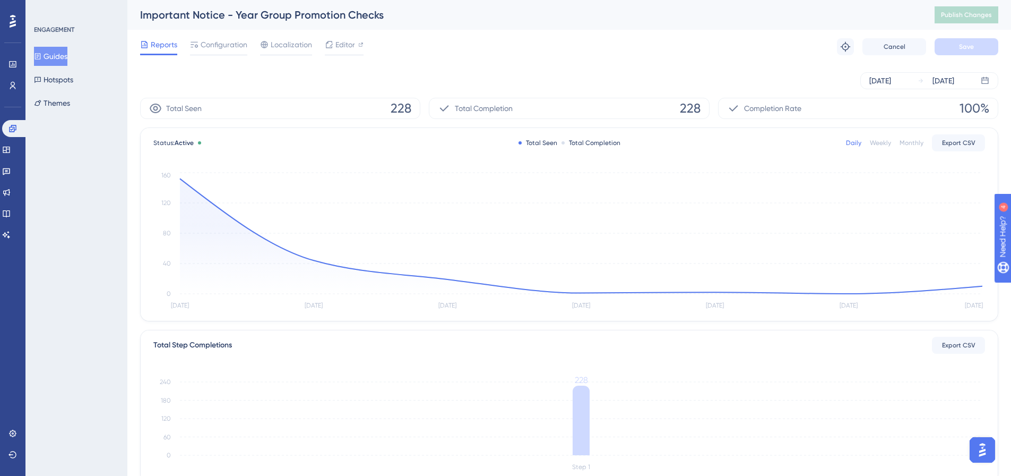
click at [61, 56] on button "Guides" at bounding box center [50, 56] width 33 height 19
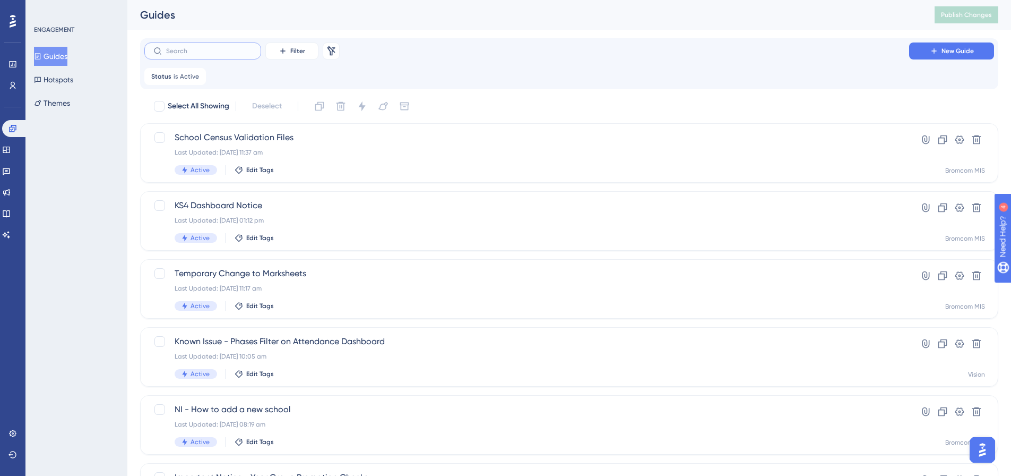
click at [183, 50] on input "text" at bounding box center [209, 50] width 86 height 7
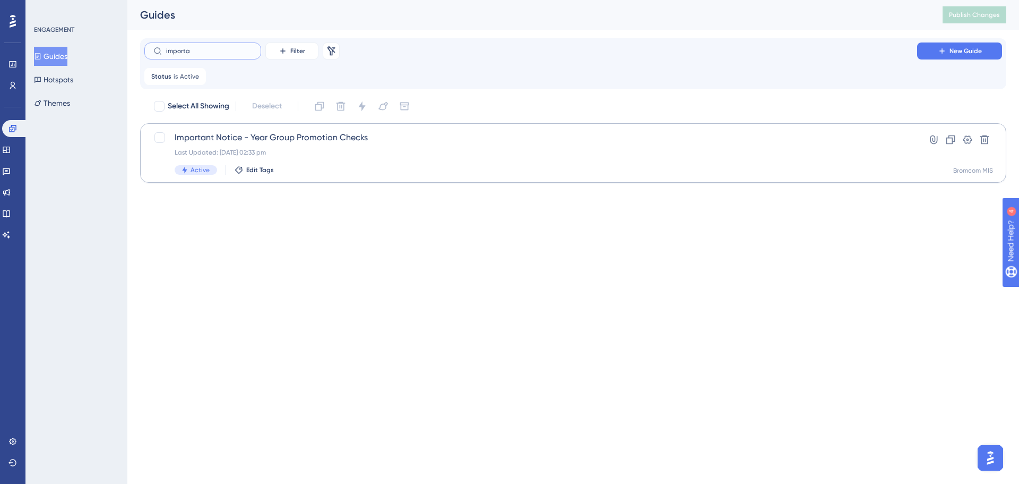
type input "importa"
click at [268, 136] on span "Important Notice - Year Group Promotion Checks" at bounding box center [531, 137] width 712 height 13
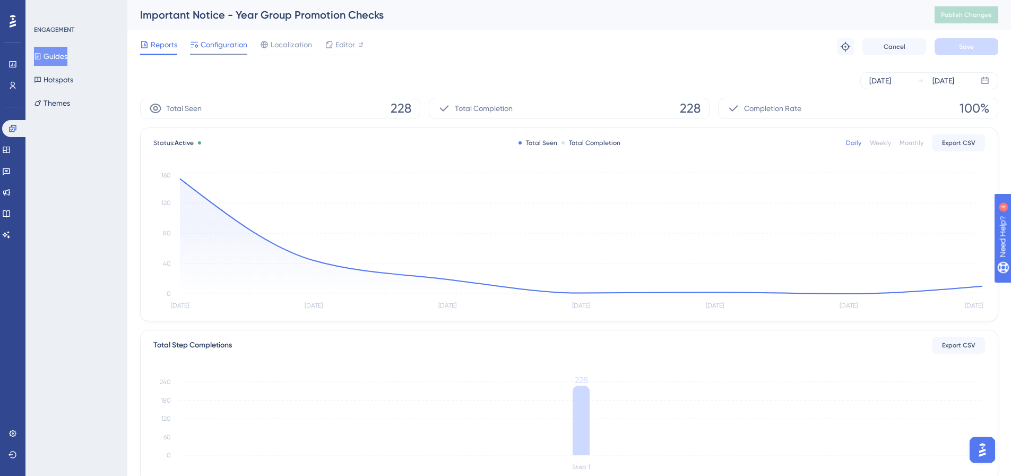
click at [224, 54] on div at bounding box center [218, 55] width 57 height 2
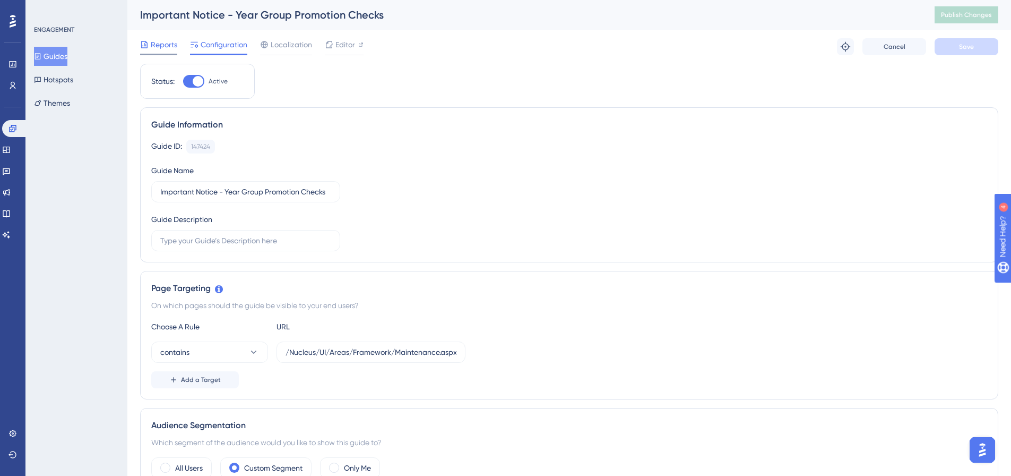
click at [157, 48] on span "Reports" at bounding box center [164, 44] width 27 height 13
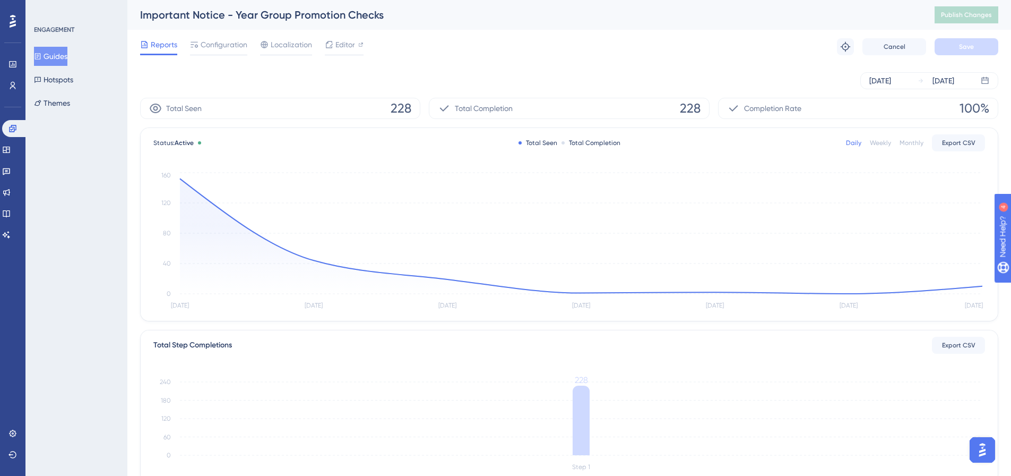
click at [57, 55] on button "Guides" at bounding box center [50, 56] width 33 height 19
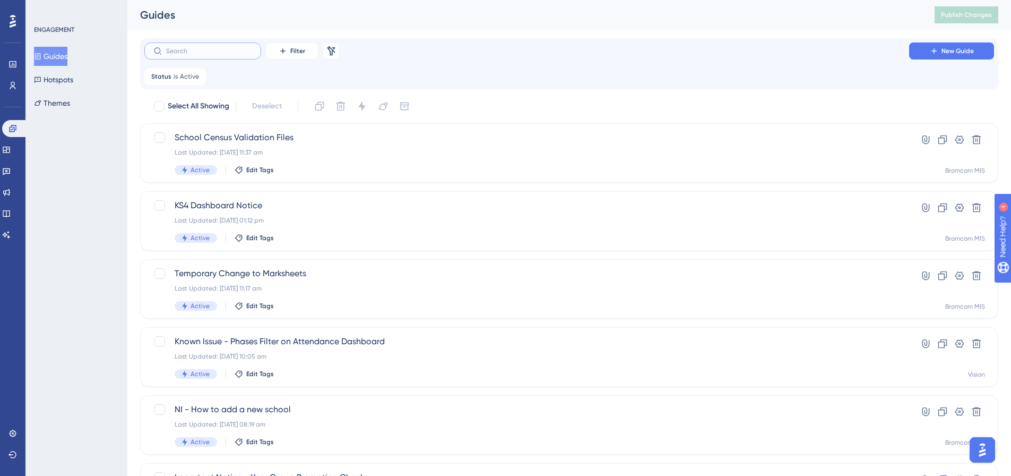
click at [220, 48] on input "text" at bounding box center [209, 50] width 86 height 7
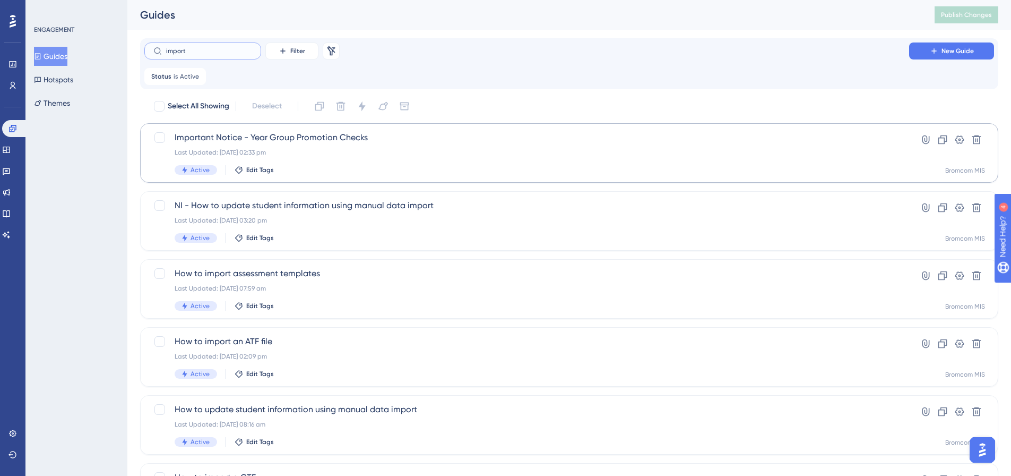
type input "import"
click at [294, 135] on span "Important Notice - Year Group Promotion Checks" at bounding box center [527, 137] width 705 height 13
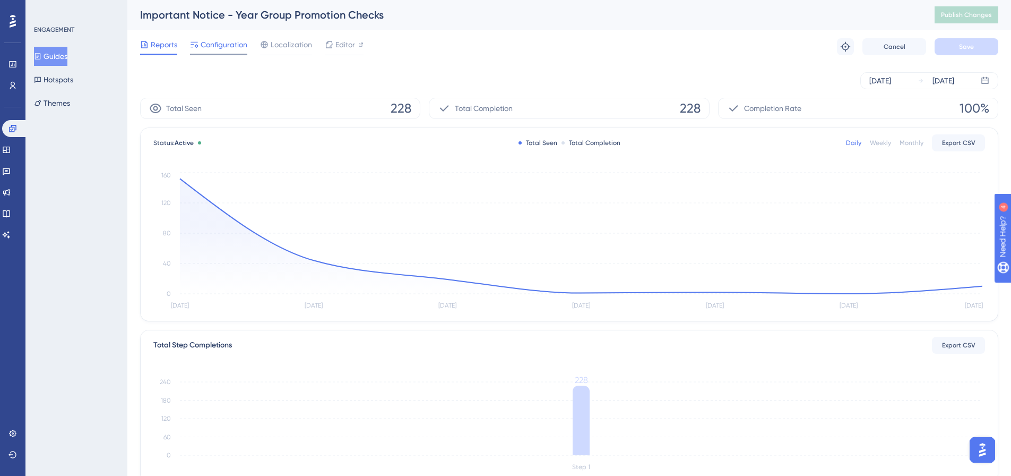
click at [226, 50] on span "Configuration" at bounding box center [224, 44] width 47 height 13
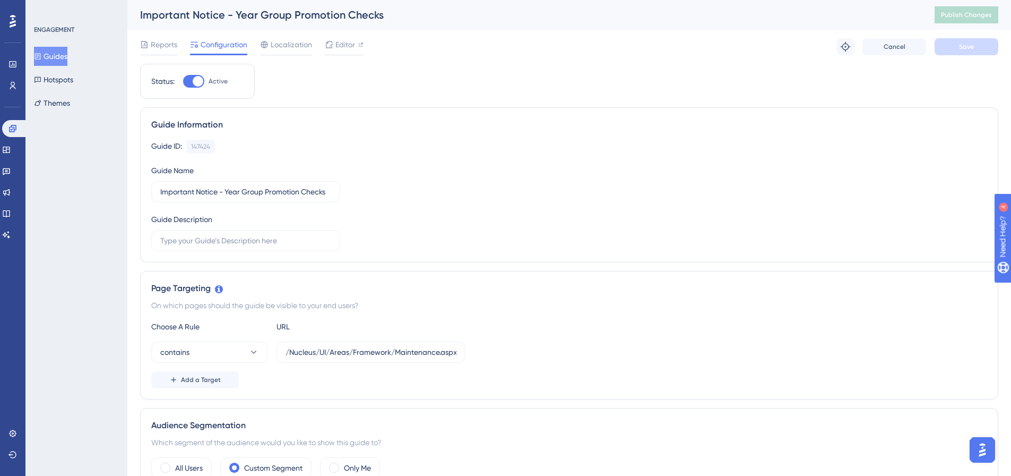
click at [188, 80] on div at bounding box center [193, 81] width 21 height 13
click at [183, 81] on input "Active" at bounding box center [183, 81] width 1 height 1
checkbox input "false"
click at [970, 47] on span "Save" at bounding box center [966, 46] width 15 height 8
click at [983, 11] on button "Publish Changes" at bounding box center [967, 14] width 64 height 17
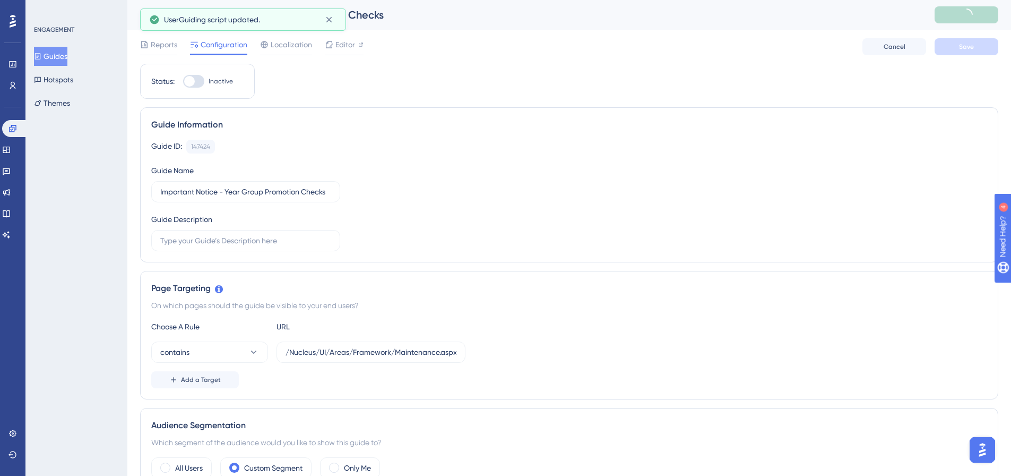
click at [51, 49] on button "Guides" at bounding box center [50, 56] width 33 height 19
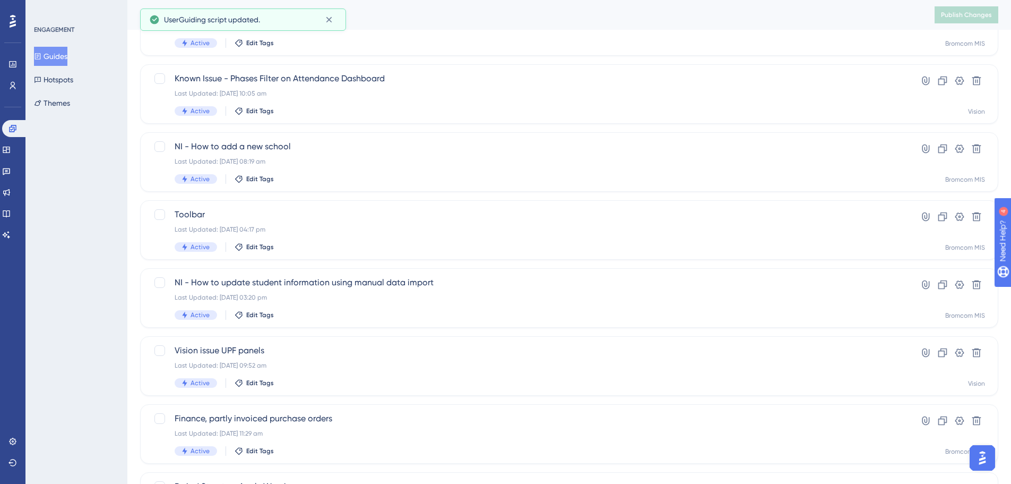
scroll to position [265, 0]
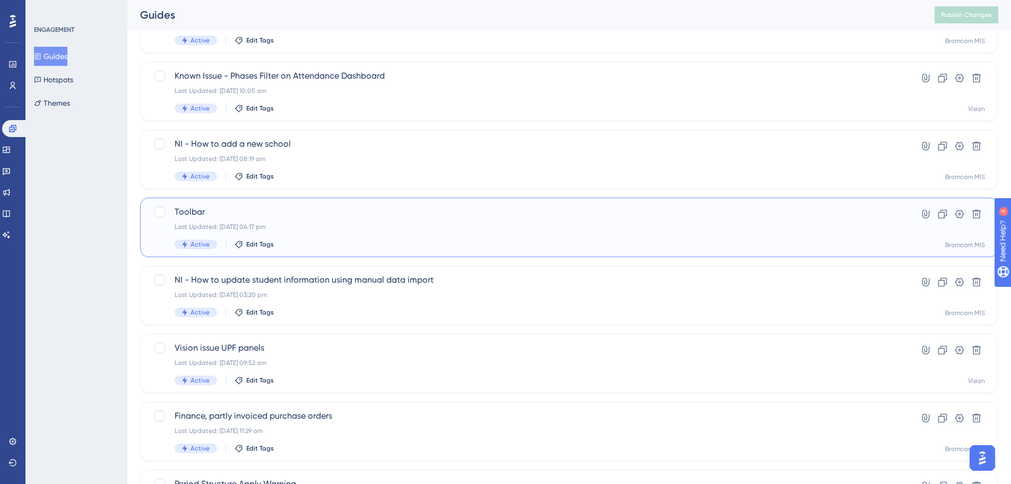
click at [190, 211] on span "Toolbar" at bounding box center [527, 211] width 705 height 13
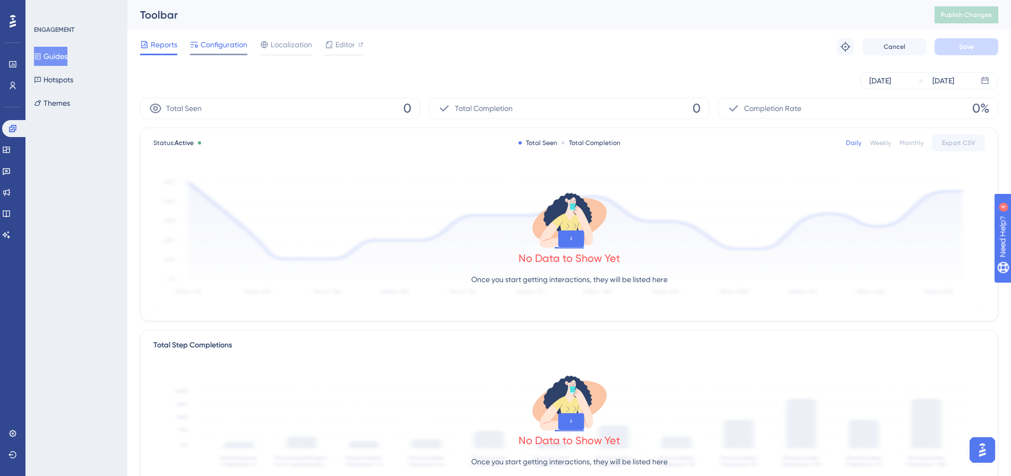
click at [215, 46] on span "Configuration" at bounding box center [224, 44] width 47 height 13
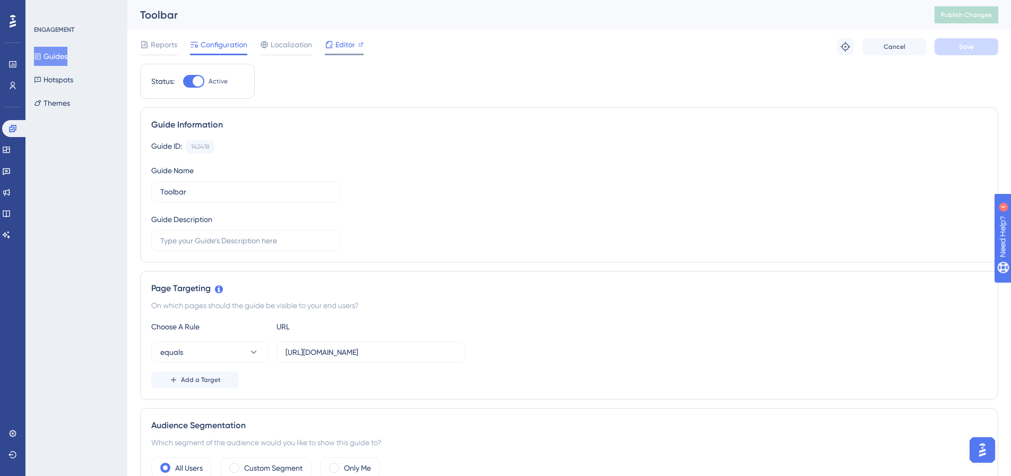
click at [343, 50] on span "Editor" at bounding box center [346, 44] width 20 height 13
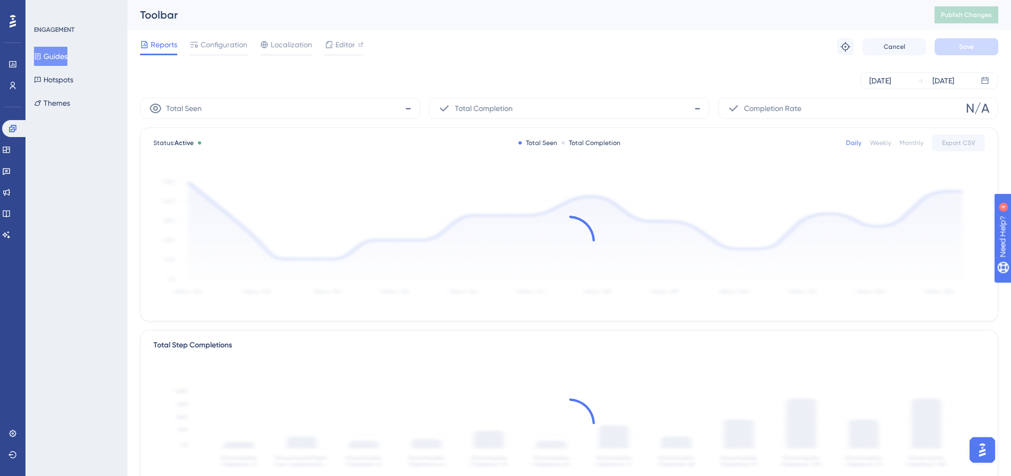
click at [62, 52] on button "Guides" at bounding box center [50, 56] width 33 height 19
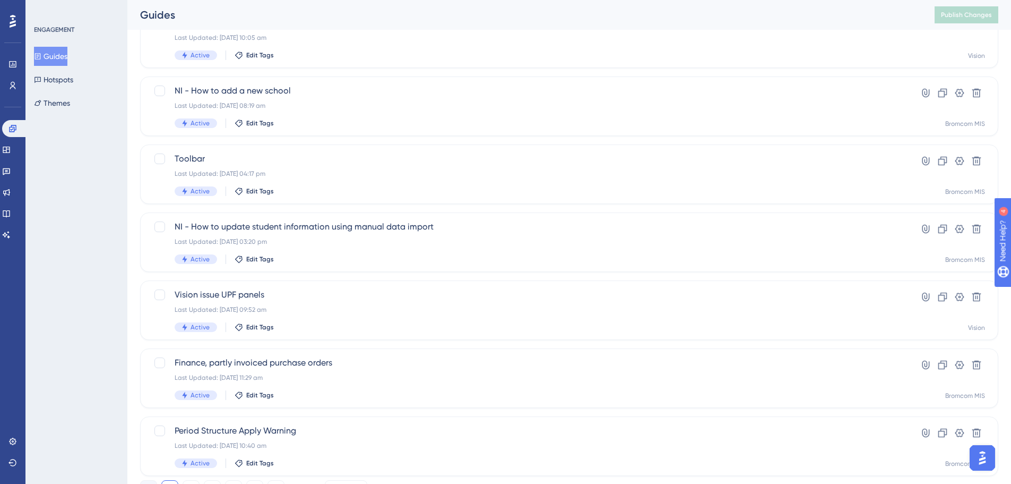
scroll to position [366, 0]
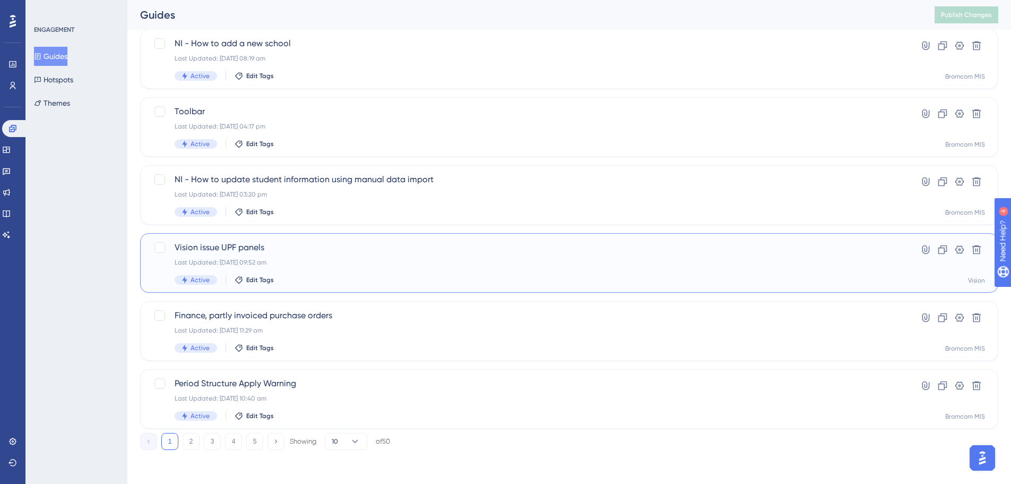
click at [215, 248] on span "Vision issue UPF panels" at bounding box center [527, 247] width 705 height 13
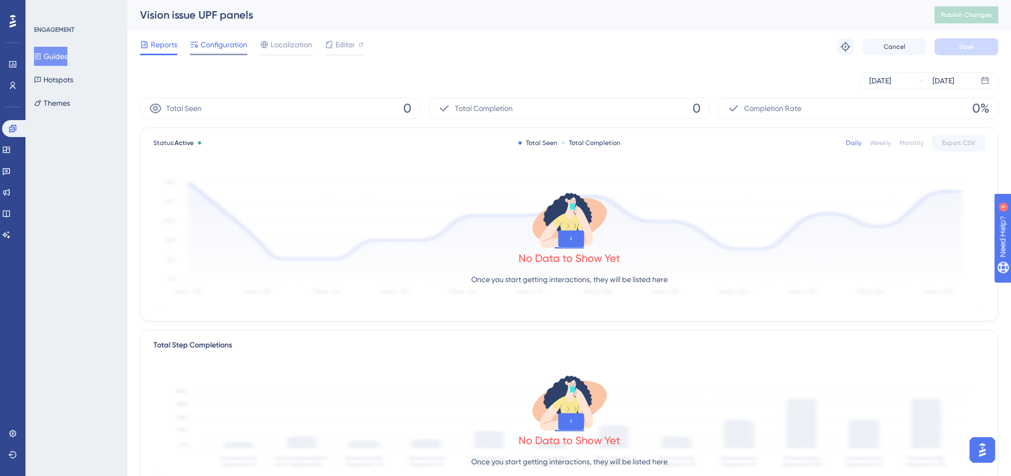
click at [221, 47] on span "Configuration" at bounding box center [224, 44] width 47 height 13
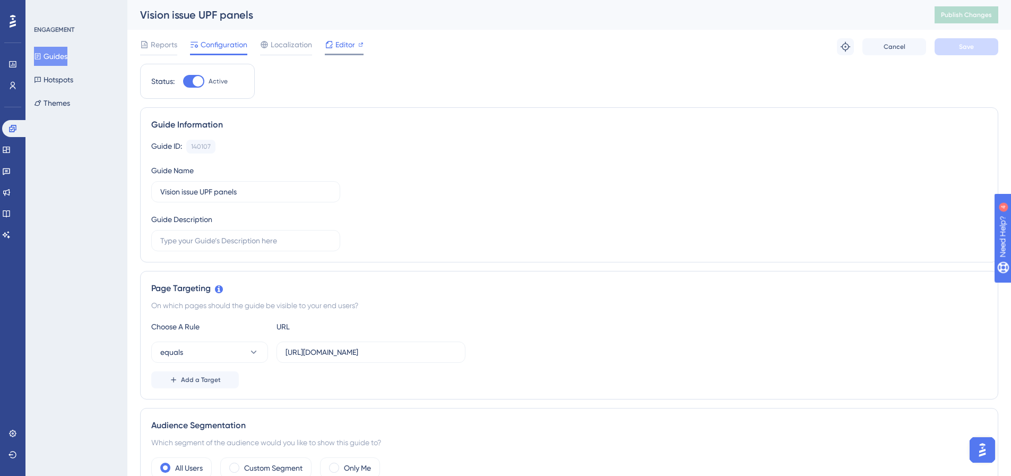
click at [341, 44] on span "Editor" at bounding box center [346, 44] width 20 height 13
click at [188, 82] on div at bounding box center [193, 81] width 21 height 13
click at [183, 82] on input "Active" at bounding box center [183, 81] width 1 height 1
checkbox input "false"
click at [973, 45] on span "Save" at bounding box center [966, 46] width 15 height 8
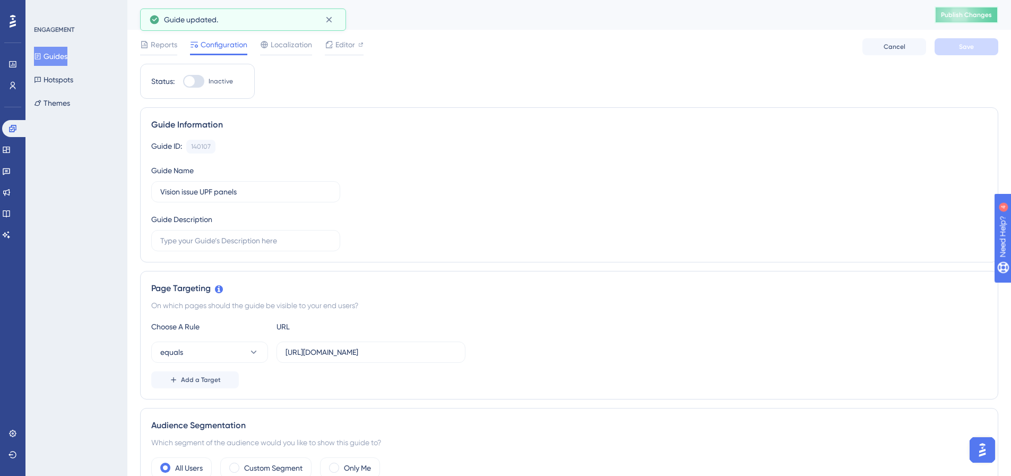
drag, startPoint x: 970, startPoint y: 29, endPoint x: 929, endPoint y: 20, distance: 41.9
click at [968, 18] on span "Publish Changes" at bounding box center [966, 15] width 51 height 8
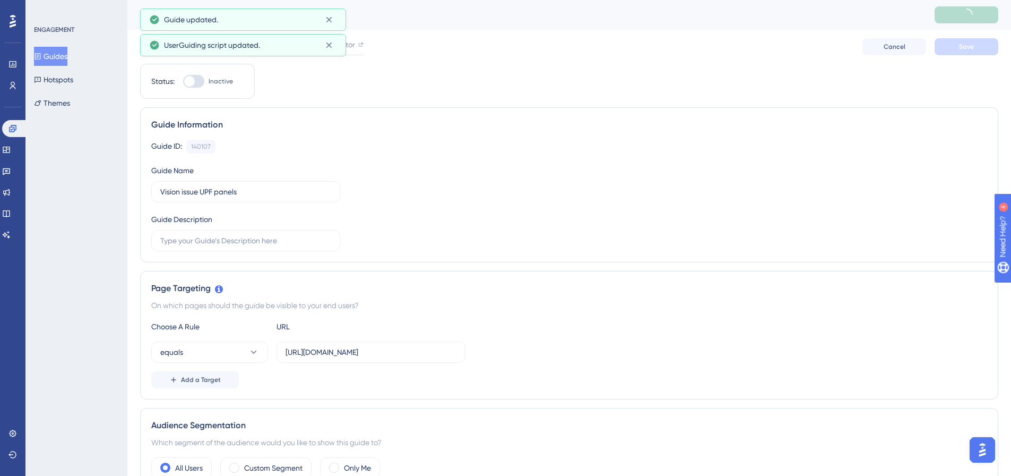
click at [58, 58] on button "Guides" at bounding box center [50, 56] width 33 height 19
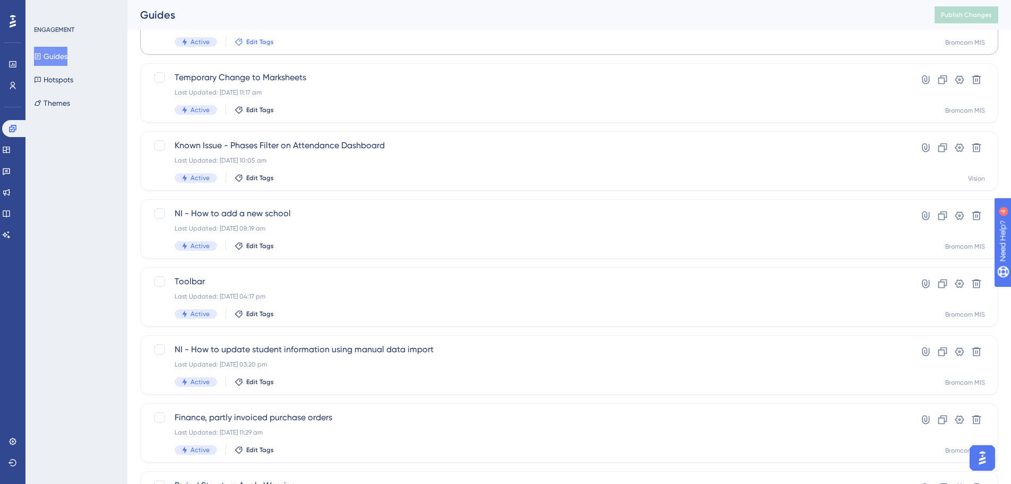
scroll to position [319, 0]
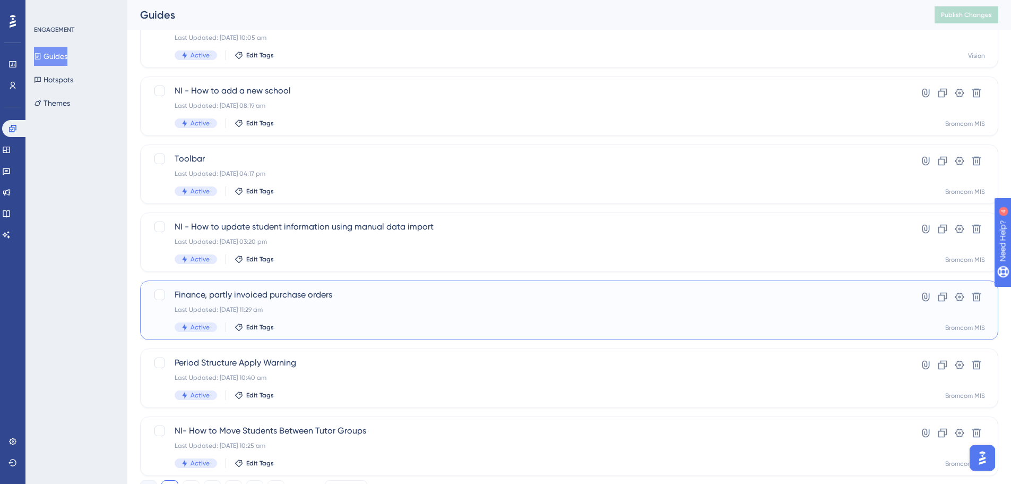
click at [280, 291] on span "Finance, partly invoiced purchase orders" at bounding box center [527, 294] width 705 height 13
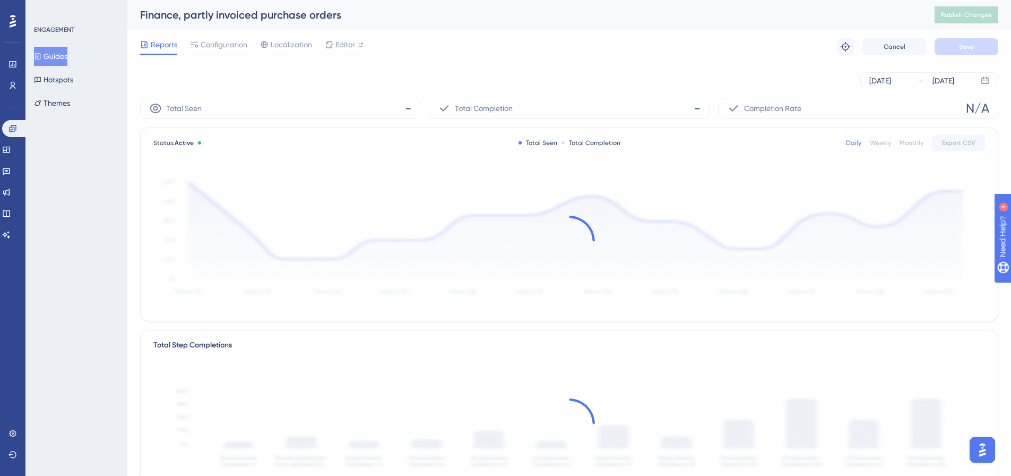
click at [220, 32] on div "Reports Configuration Localization Editor Troubleshoot Cancel Save" at bounding box center [569, 47] width 858 height 34
click at [219, 47] on span "Configuration" at bounding box center [224, 44] width 47 height 13
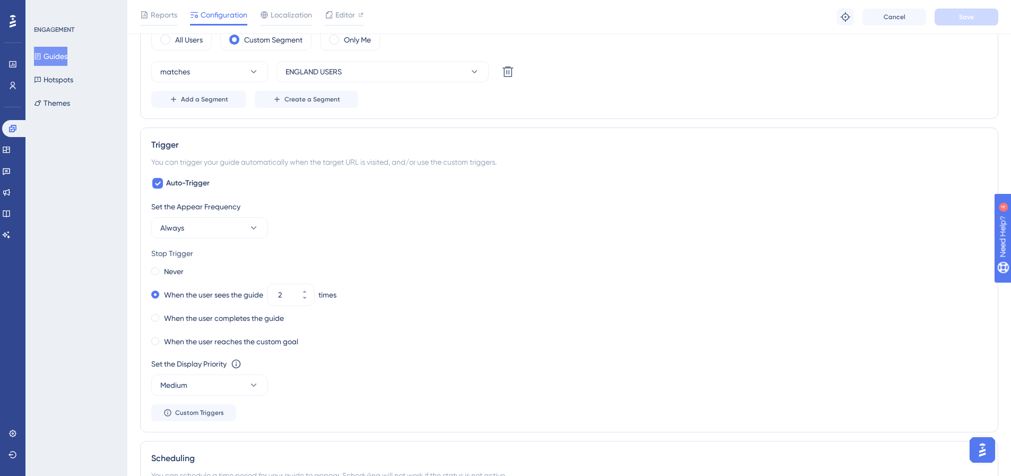
scroll to position [167, 0]
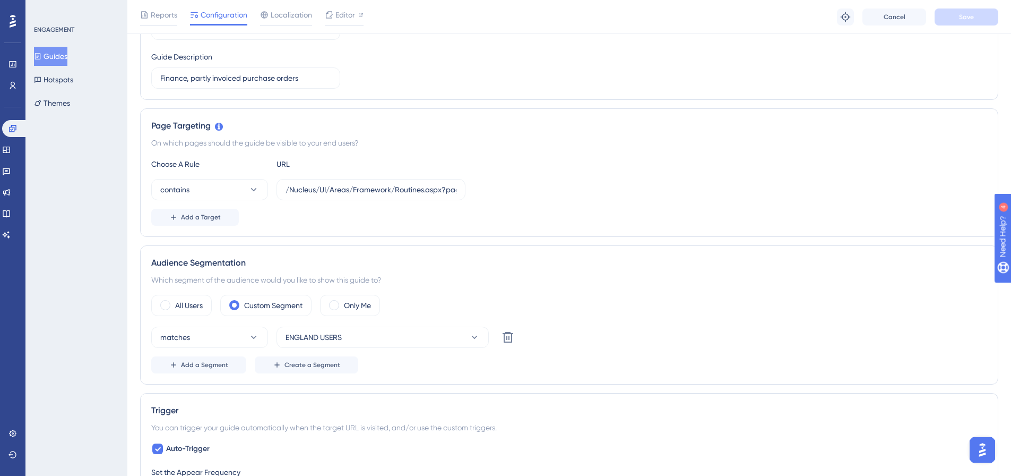
click at [62, 54] on button "Guides" at bounding box center [50, 56] width 33 height 19
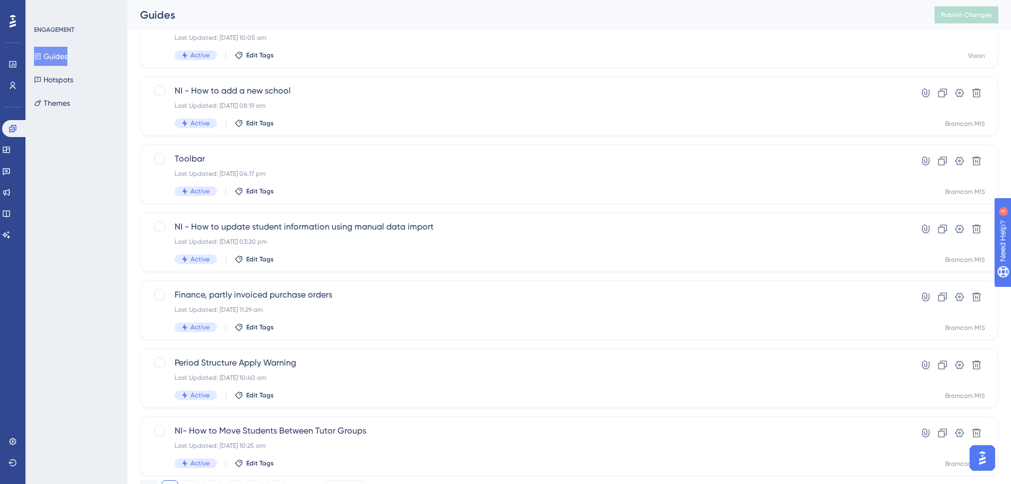
scroll to position [366, 0]
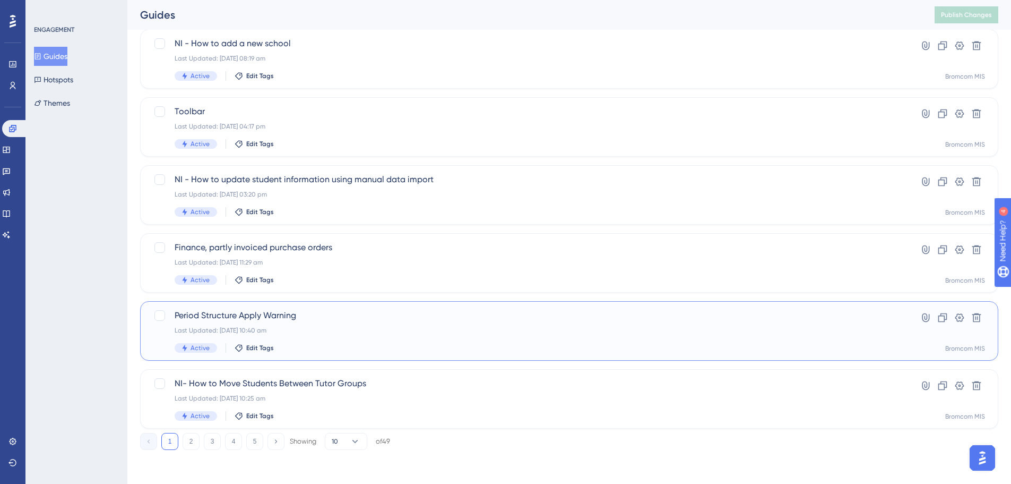
click at [213, 313] on span "Period Structure Apply Warning" at bounding box center [527, 315] width 705 height 13
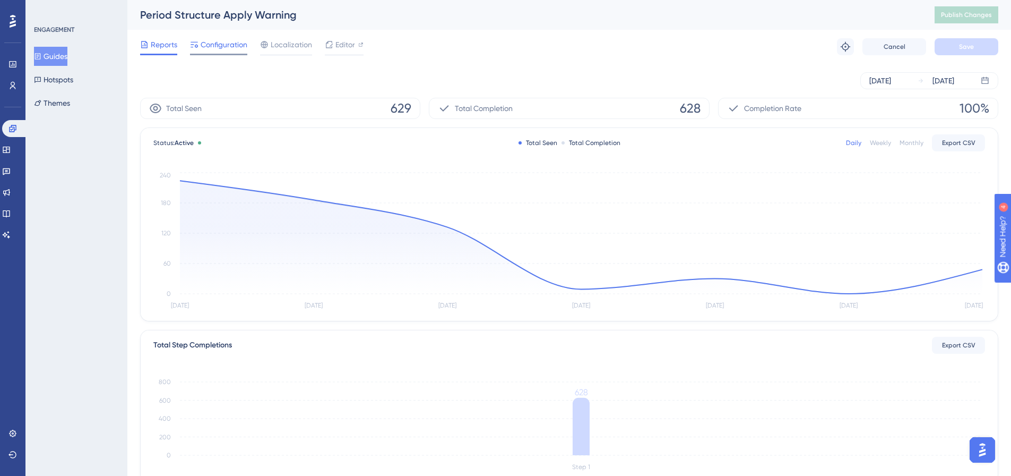
click at [237, 46] on span "Configuration" at bounding box center [224, 44] width 47 height 13
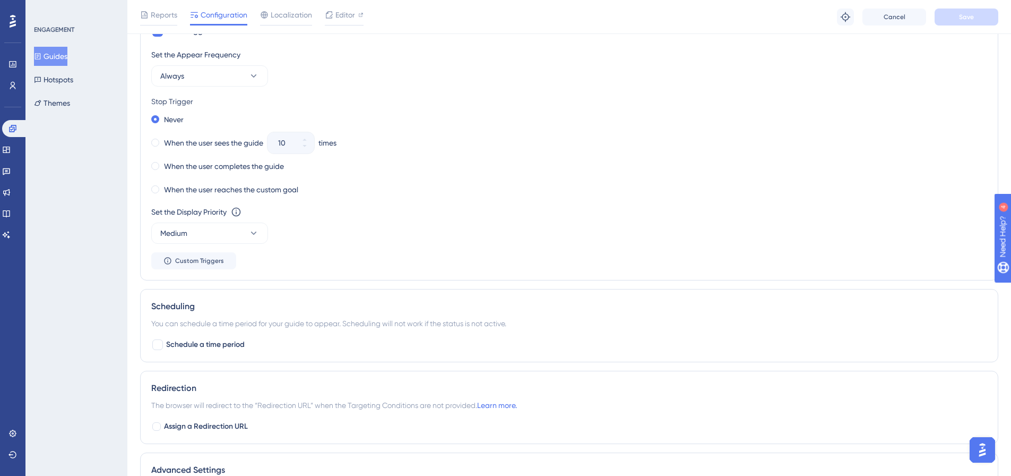
scroll to position [751, 0]
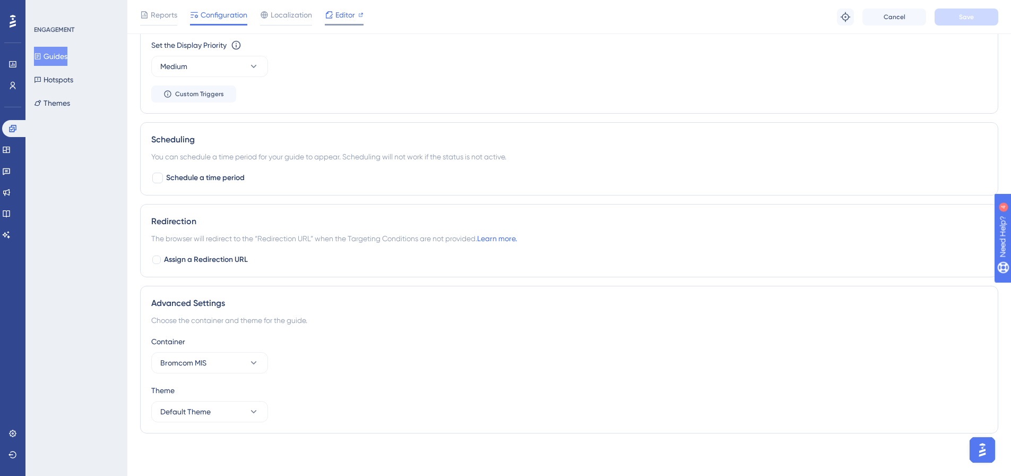
click at [344, 13] on span "Editor" at bounding box center [346, 14] width 20 height 13
click at [63, 57] on button "Guides" at bounding box center [50, 56] width 33 height 19
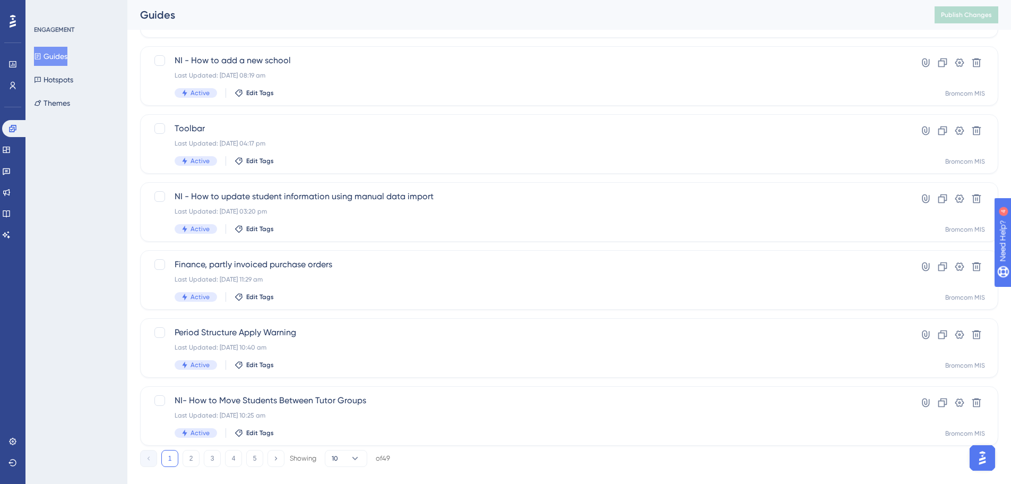
scroll to position [366, 0]
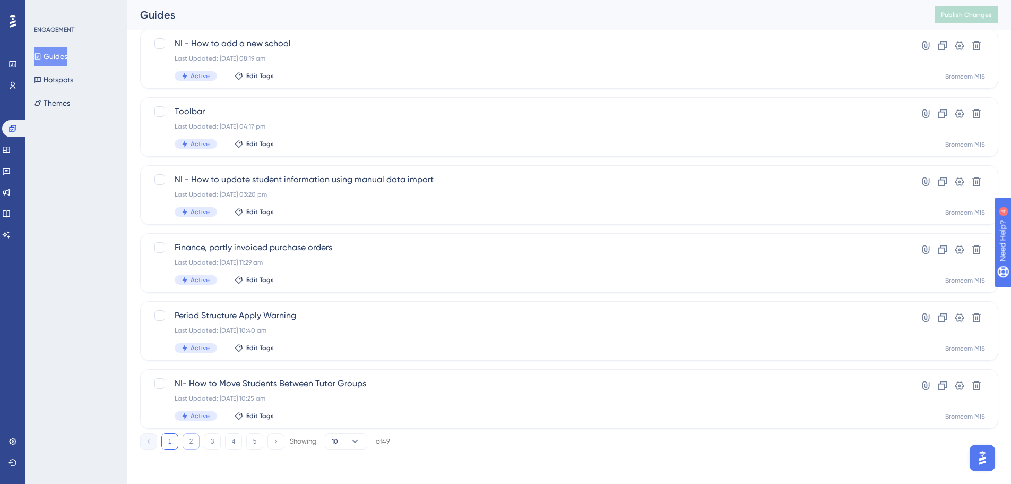
click at [190, 440] on button "2" at bounding box center [191, 441] width 17 height 17
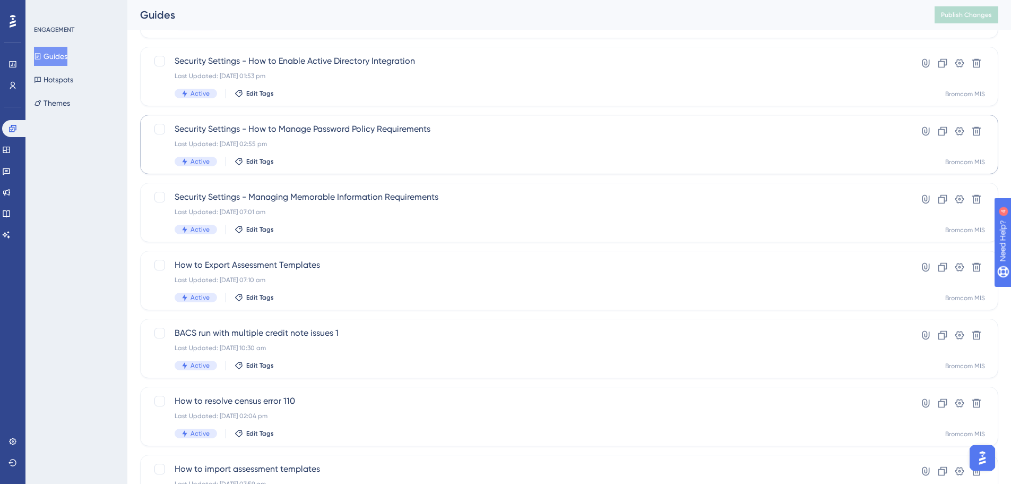
scroll to position [265, 0]
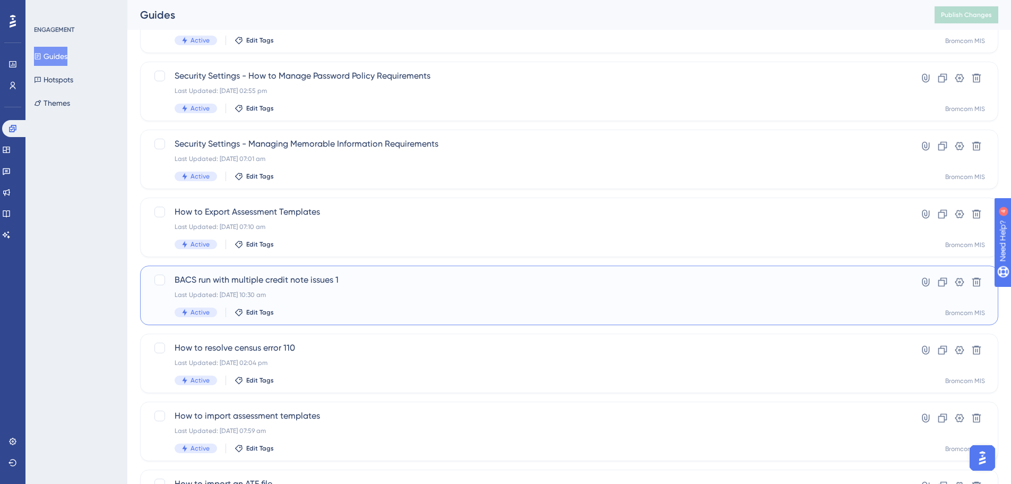
click at [272, 276] on span "BACS run with multiple credit note issues 1" at bounding box center [527, 279] width 705 height 13
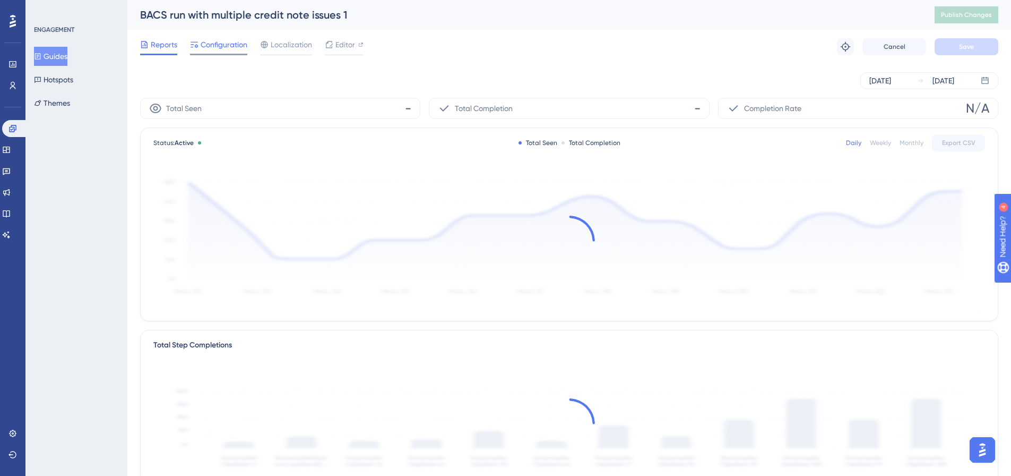
click at [228, 49] on span "Configuration" at bounding box center [224, 44] width 47 height 13
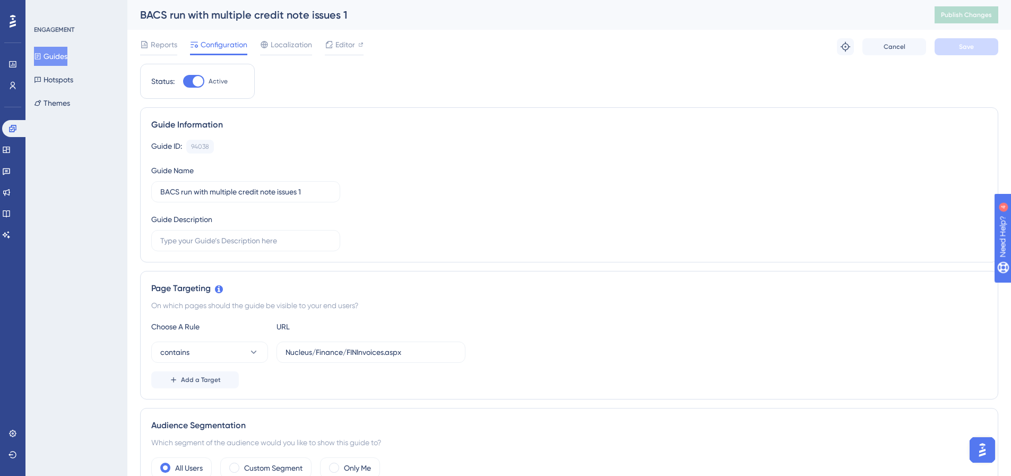
click at [192, 85] on div at bounding box center [193, 81] width 21 height 13
click at [183, 82] on input "Active" at bounding box center [183, 81] width 1 height 1
checkbox input "false"
click at [955, 44] on button "Save" at bounding box center [967, 46] width 64 height 17
click at [964, 15] on span "Publish Changes" at bounding box center [966, 15] width 51 height 8
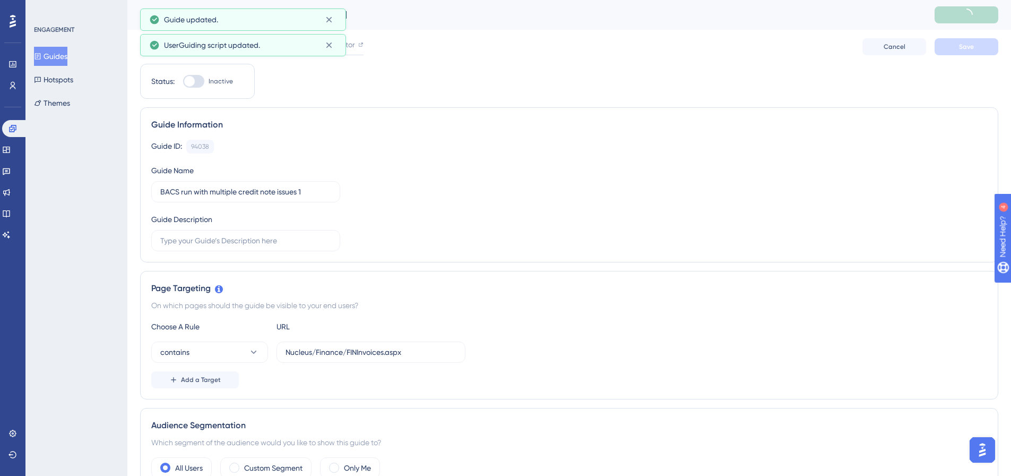
click at [61, 56] on button "Guides" at bounding box center [50, 56] width 33 height 19
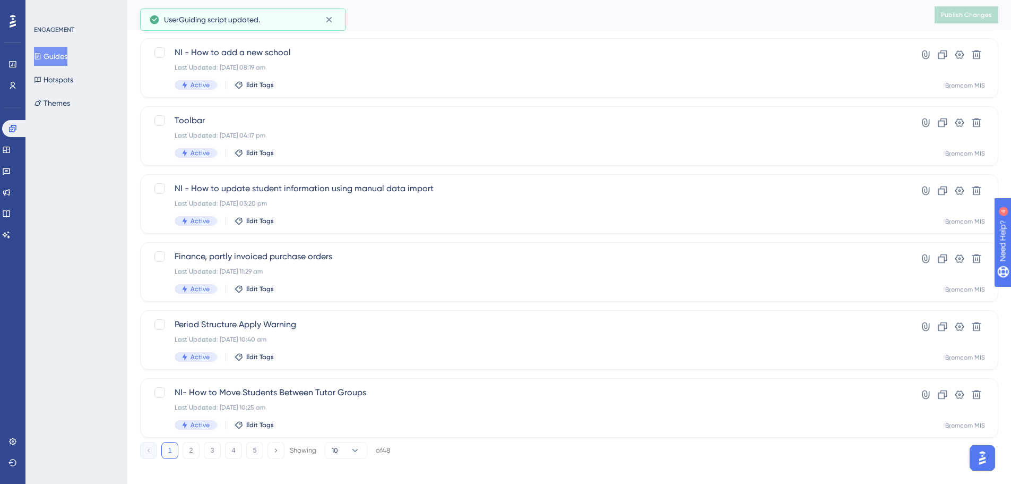
scroll to position [366, 0]
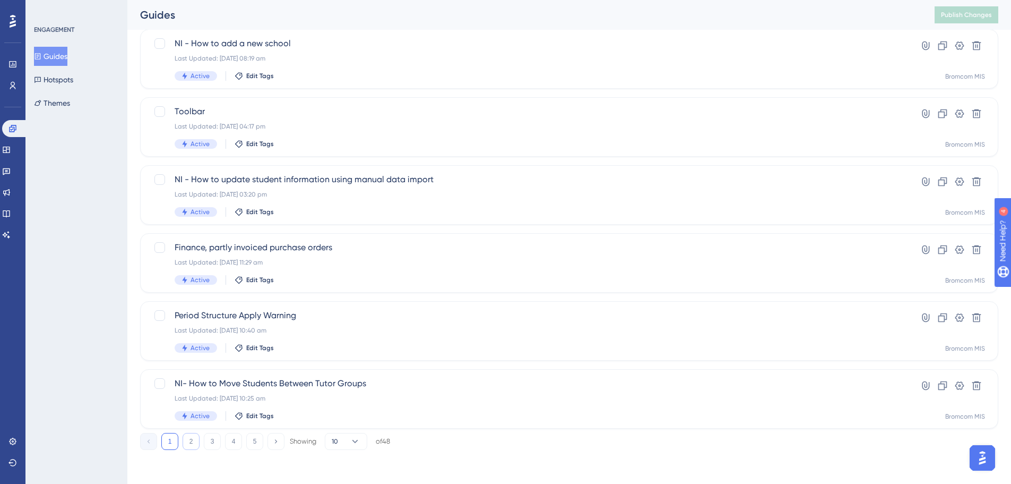
click at [192, 441] on button "2" at bounding box center [191, 441] width 17 height 17
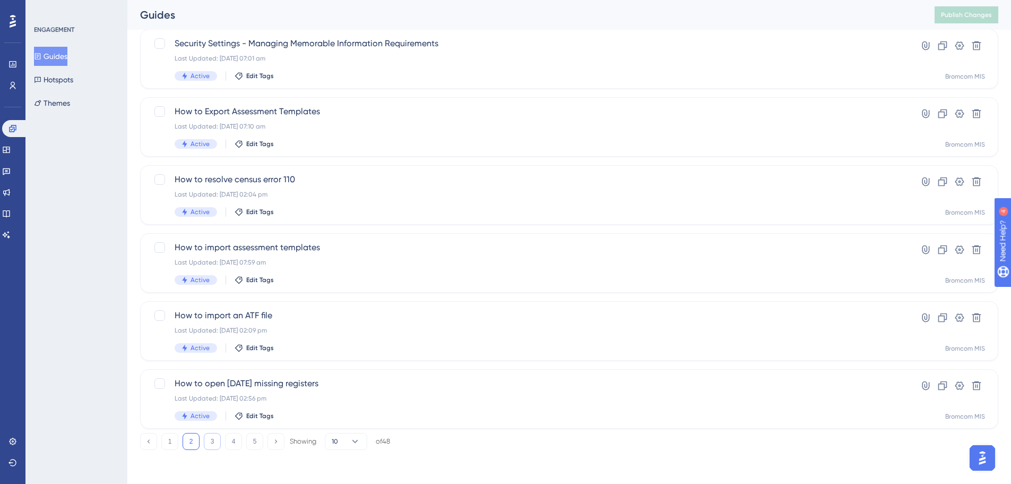
click at [216, 435] on button "3" at bounding box center [212, 441] width 17 height 17
click at [234, 440] on button "4" at bounding box center [233, 441] width 17 height 17
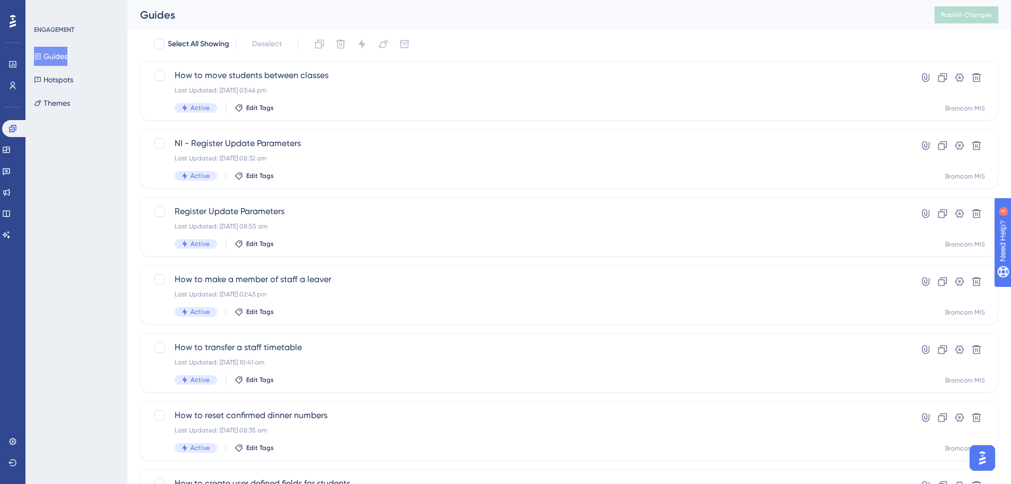
scroll to position [47, 0]
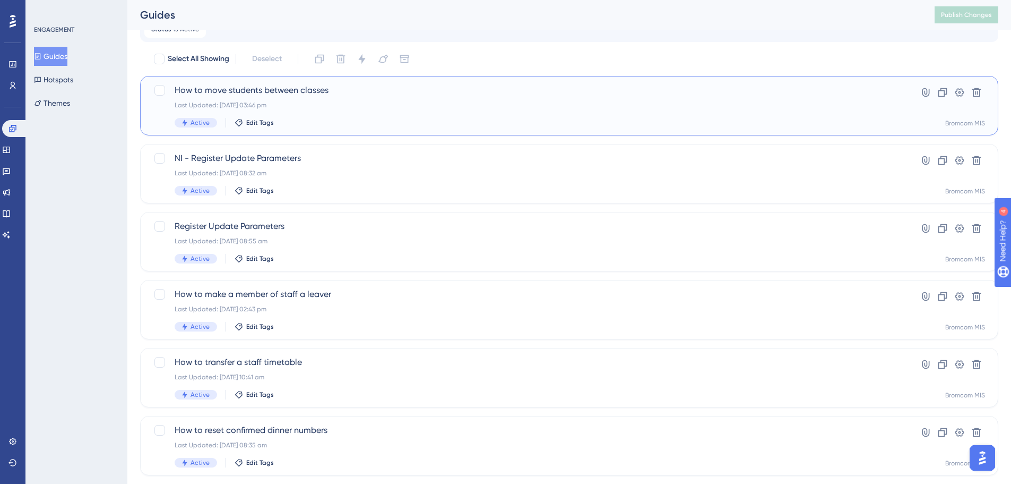
click at [291, 91] on span "How to move students between classes" at bounding box center [527, 90] width 705 height 13
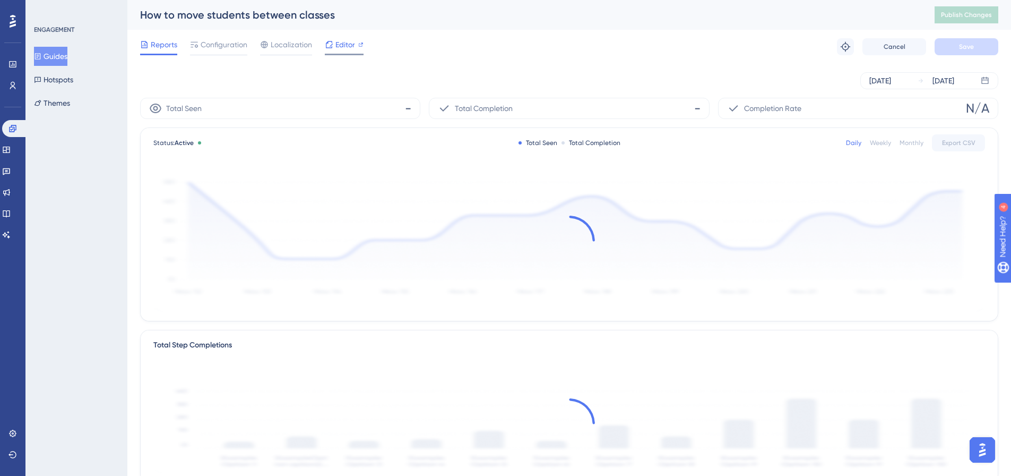
click at [340, 43] on span "Editor" at bounding box center [346, 44] width 20 height 13
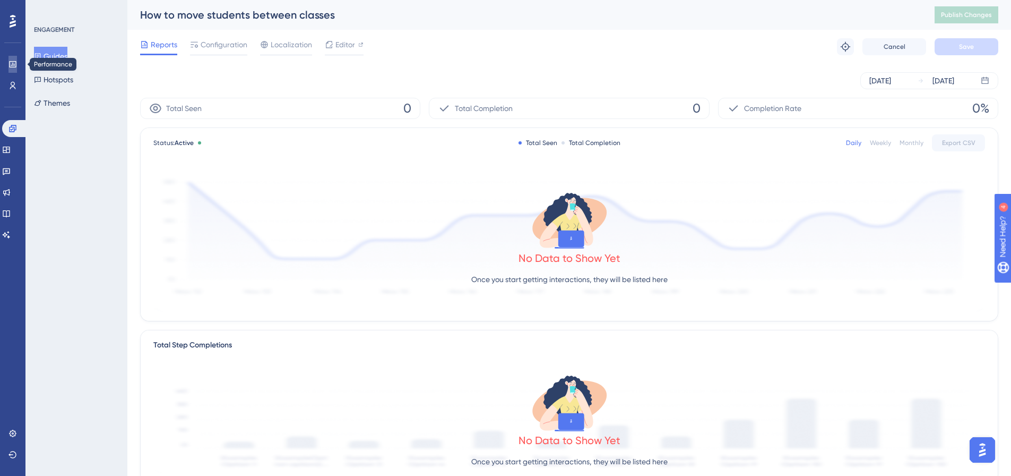
click at [11, 64] on icon at bounding box center [12, 64] width 8 height 8
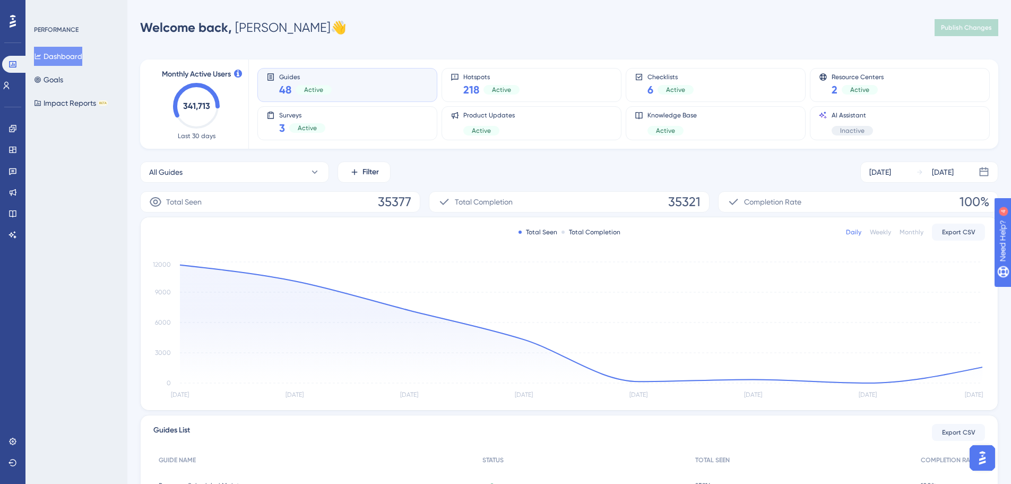
click at [291, 77] on span "Guides" at bounding box center [305, 76] width 53 height 7
click at [71, 105] on button "Impact Reports BETA" at bounding box center [71, 102] width 74 height 19
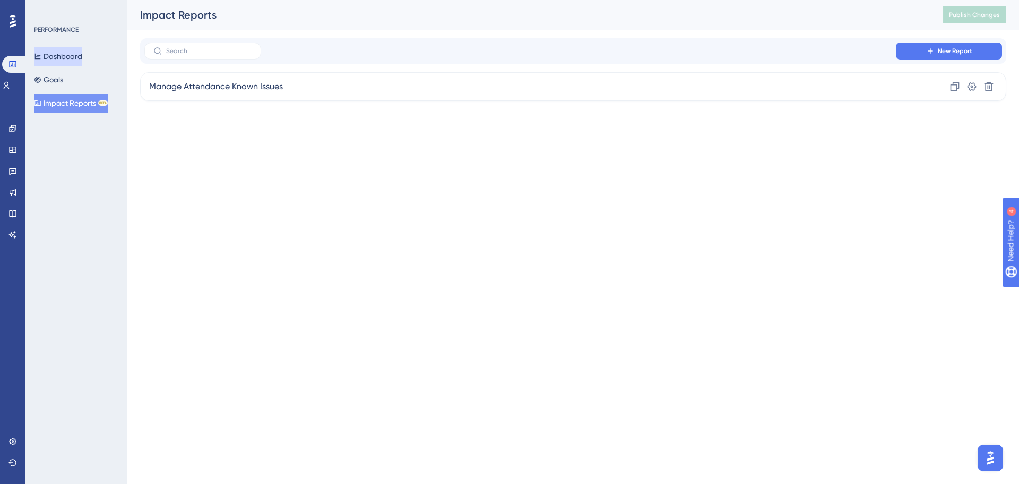
click at [80, 47] on button "Dashboard" at bounding box center [58, 56] width 48 height 19
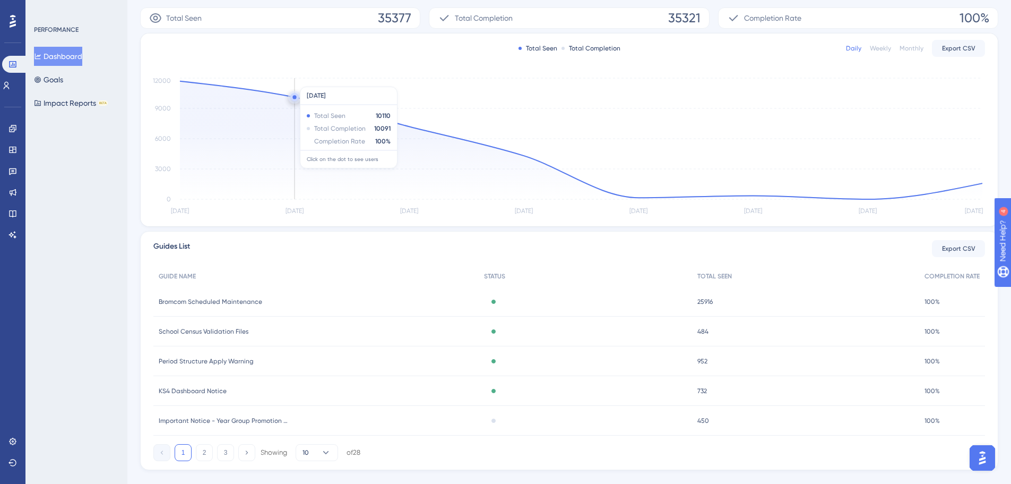
scroll to position [204, 0]
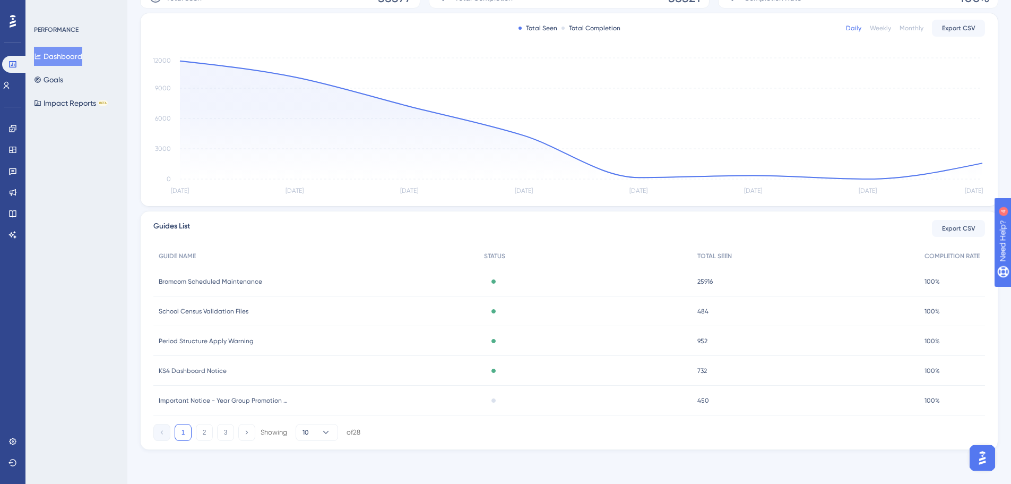
click at [193, 308] on span "School Census Validation Files" at bounding box center [204, 311] width 90 height 8
